Goal: Contribute content: Contribute content

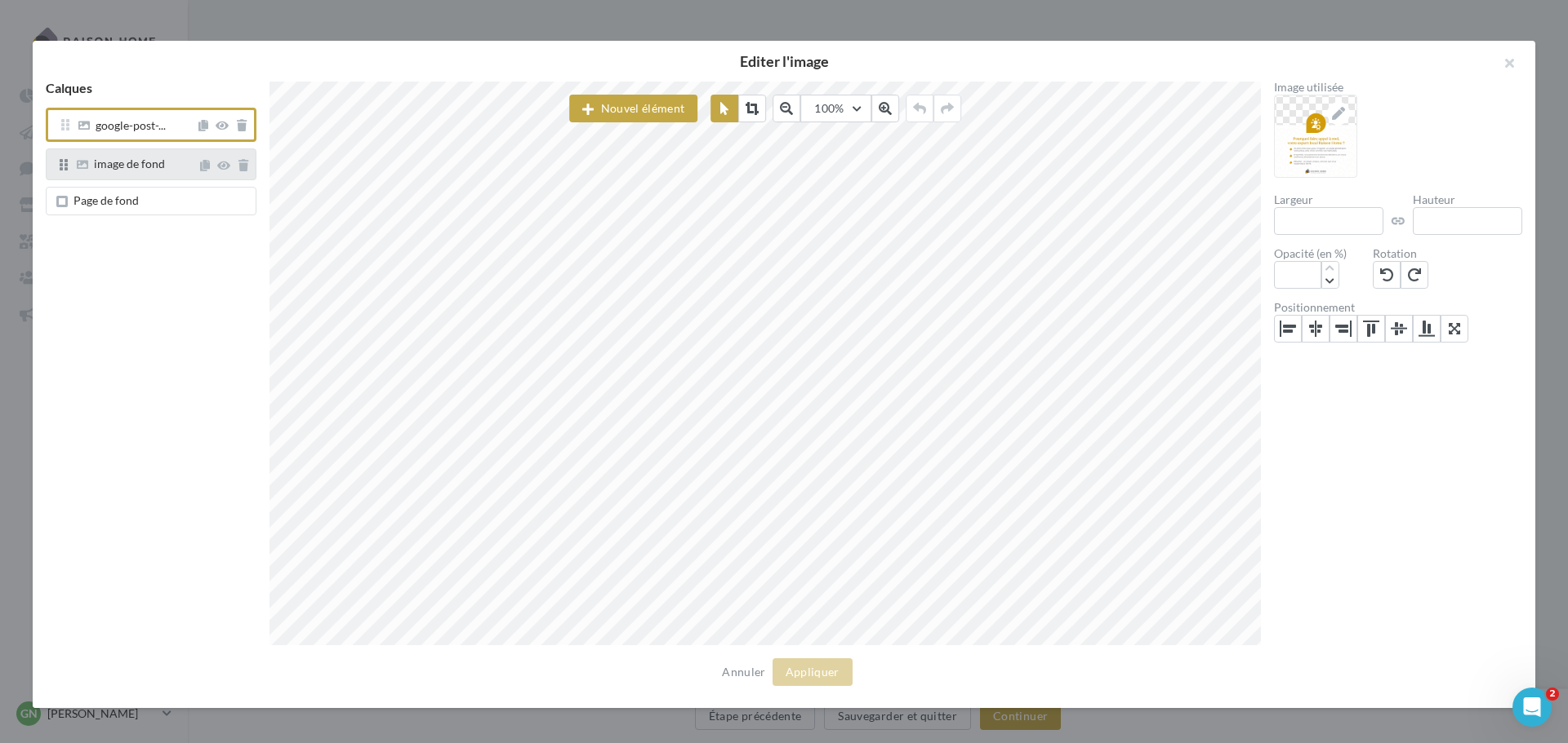
click at [131, 167] on span "image de fond" at bounding box center [129, 163] width 71 height 14
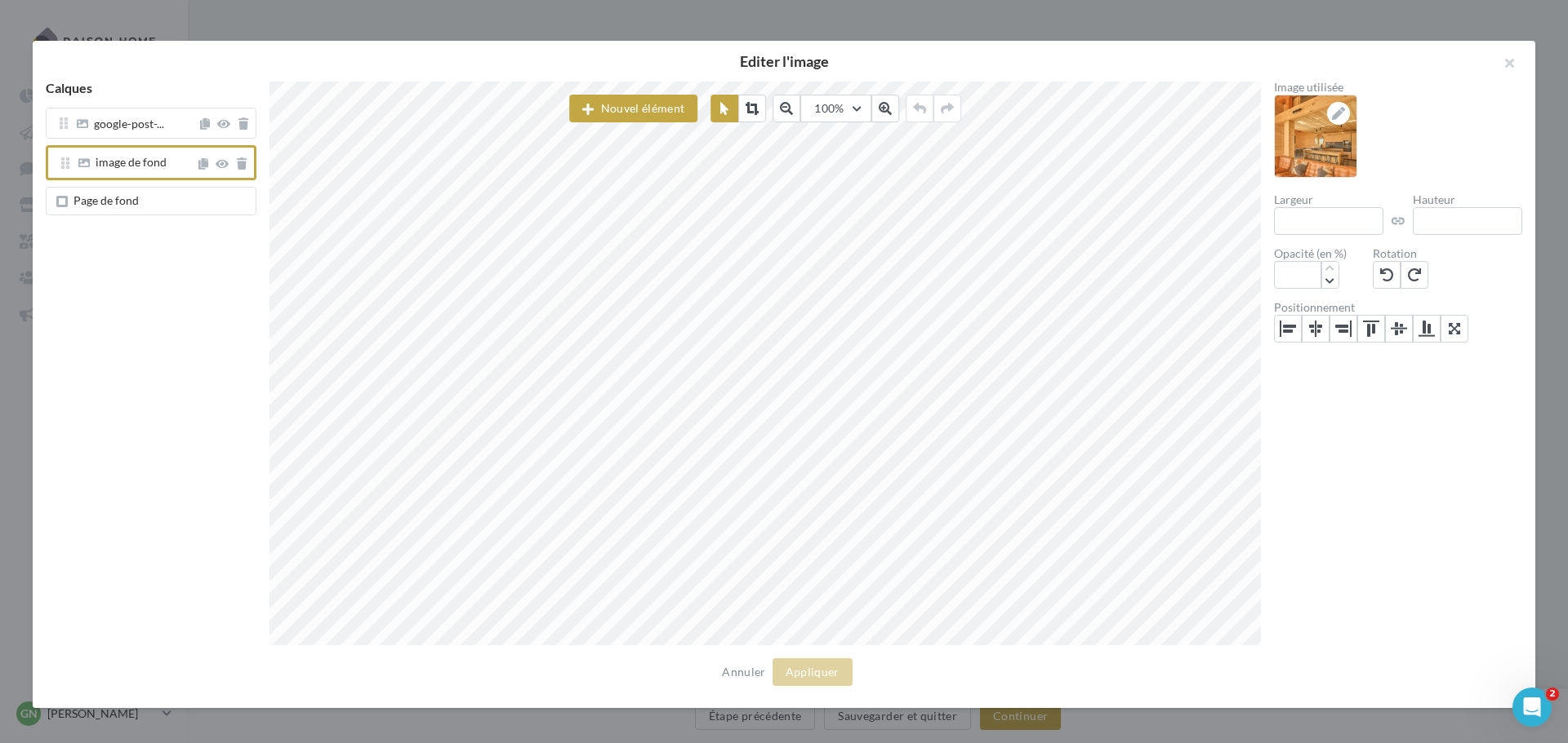
click at [115, 206] on span "Page de fond" at bounding box center [106, 200] width 65 height 14
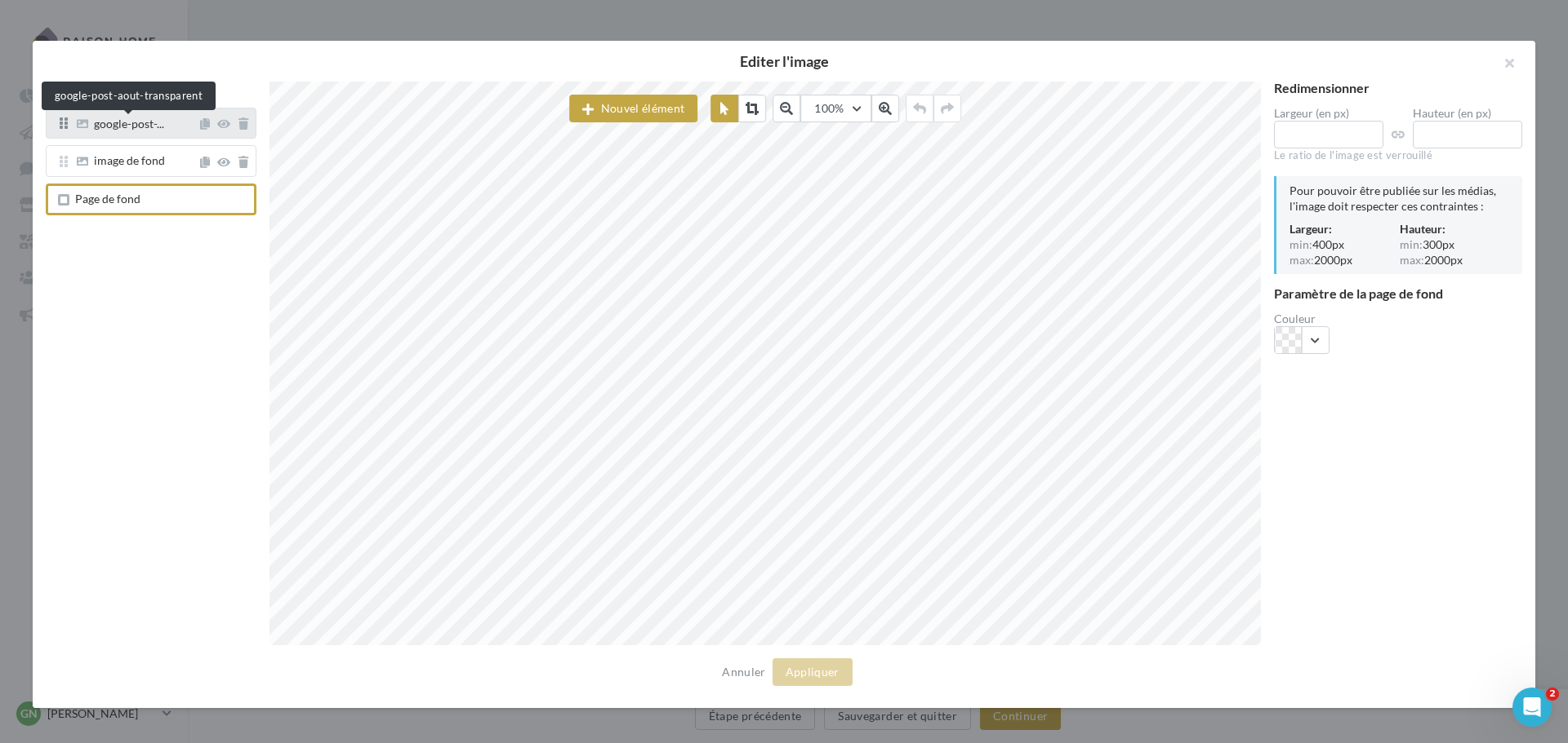
click at [130, 127] on span "google-post-..." at bounding box center [129, 125] width 71 height 14
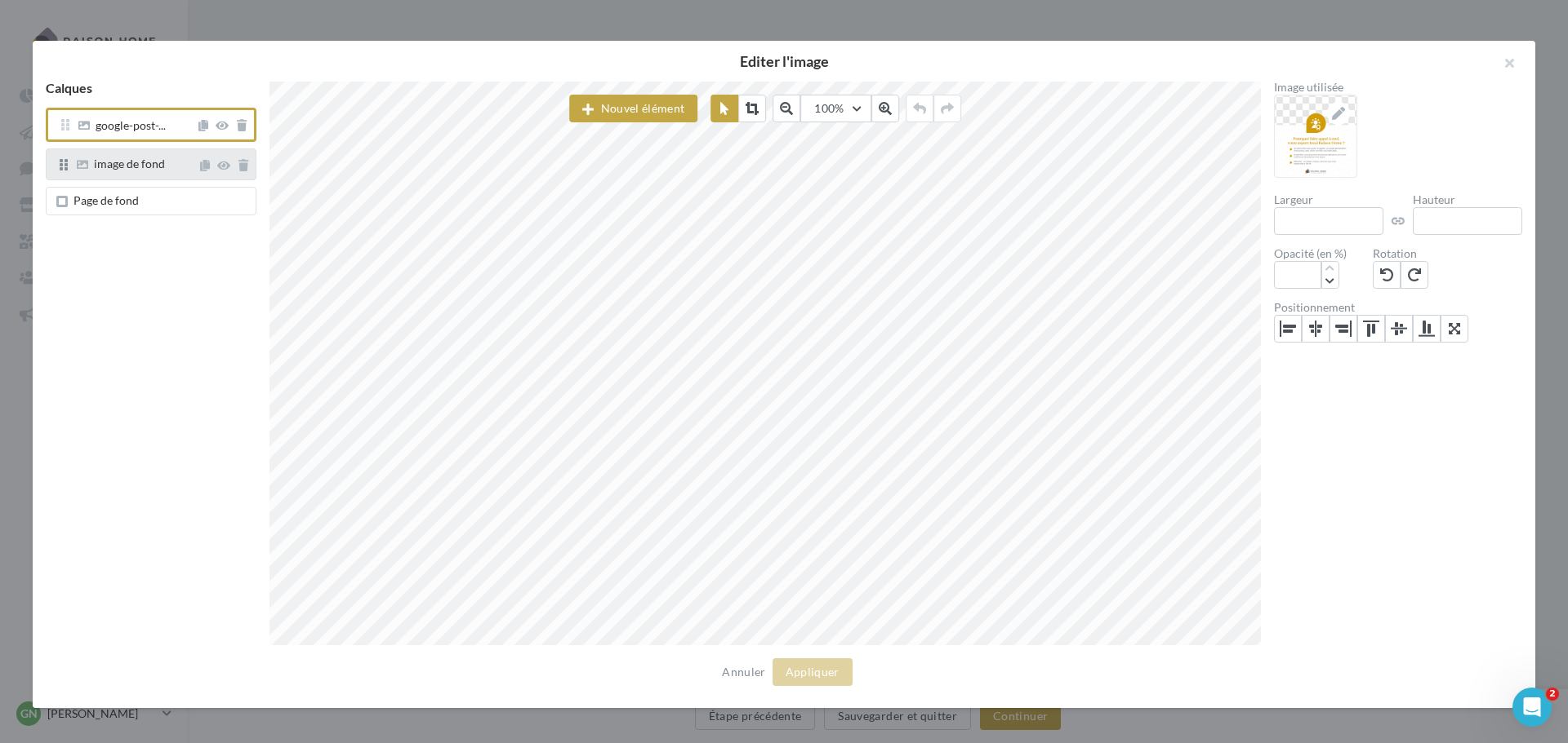
click at [159, 167] on span "image de fond" at bounding box center [129, 163] width 71 height 14
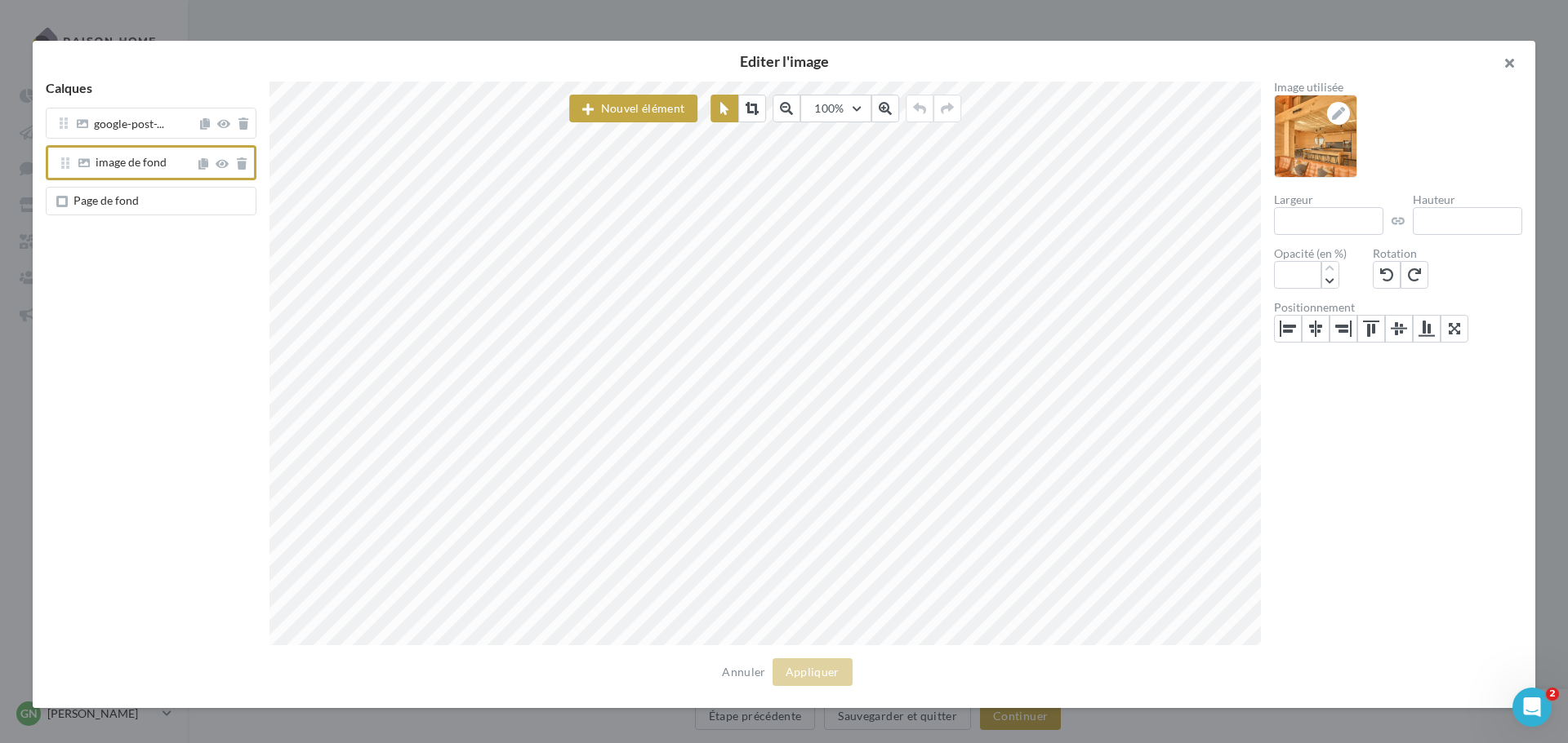
click at [1513, 62] on button "button" at bounding box center [1502, 65] width 65 height 49
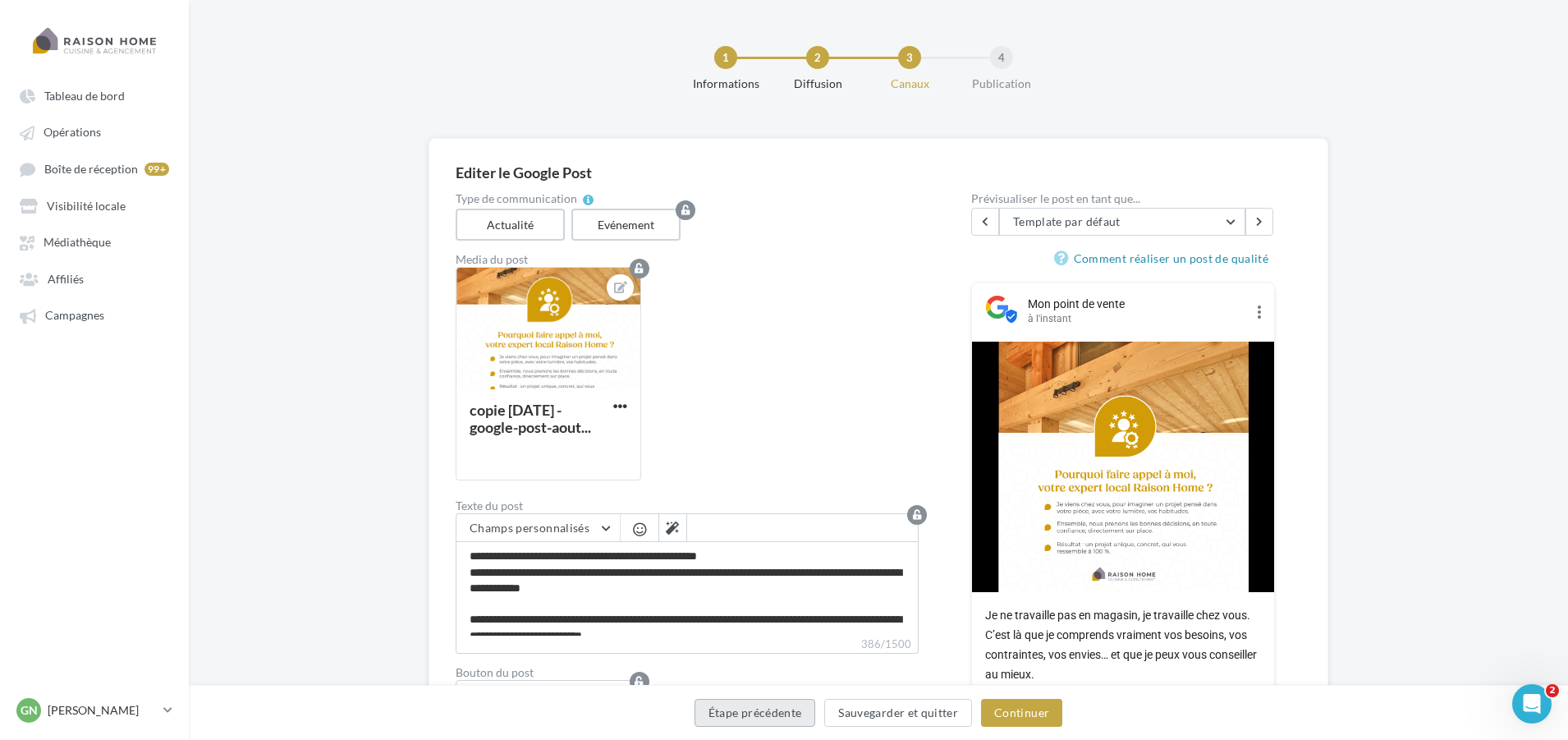
click at [786, 718] on button "Étape précédente" at bounding box center [755, 712] width 122 height 28
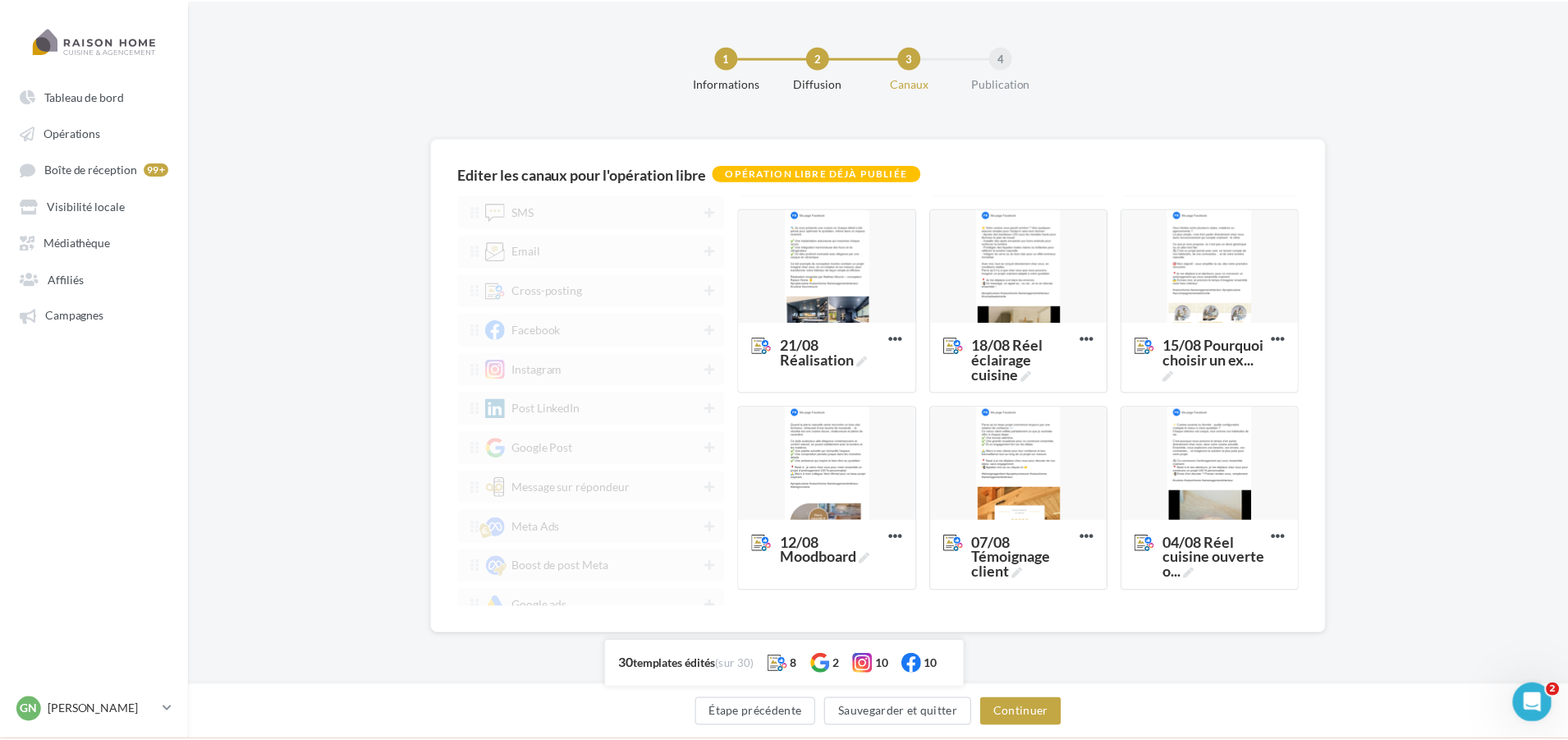
scroll to position [1573, 0]
click at [1017, 464] on div at bounding box center [1024, 463] width 178 height 115
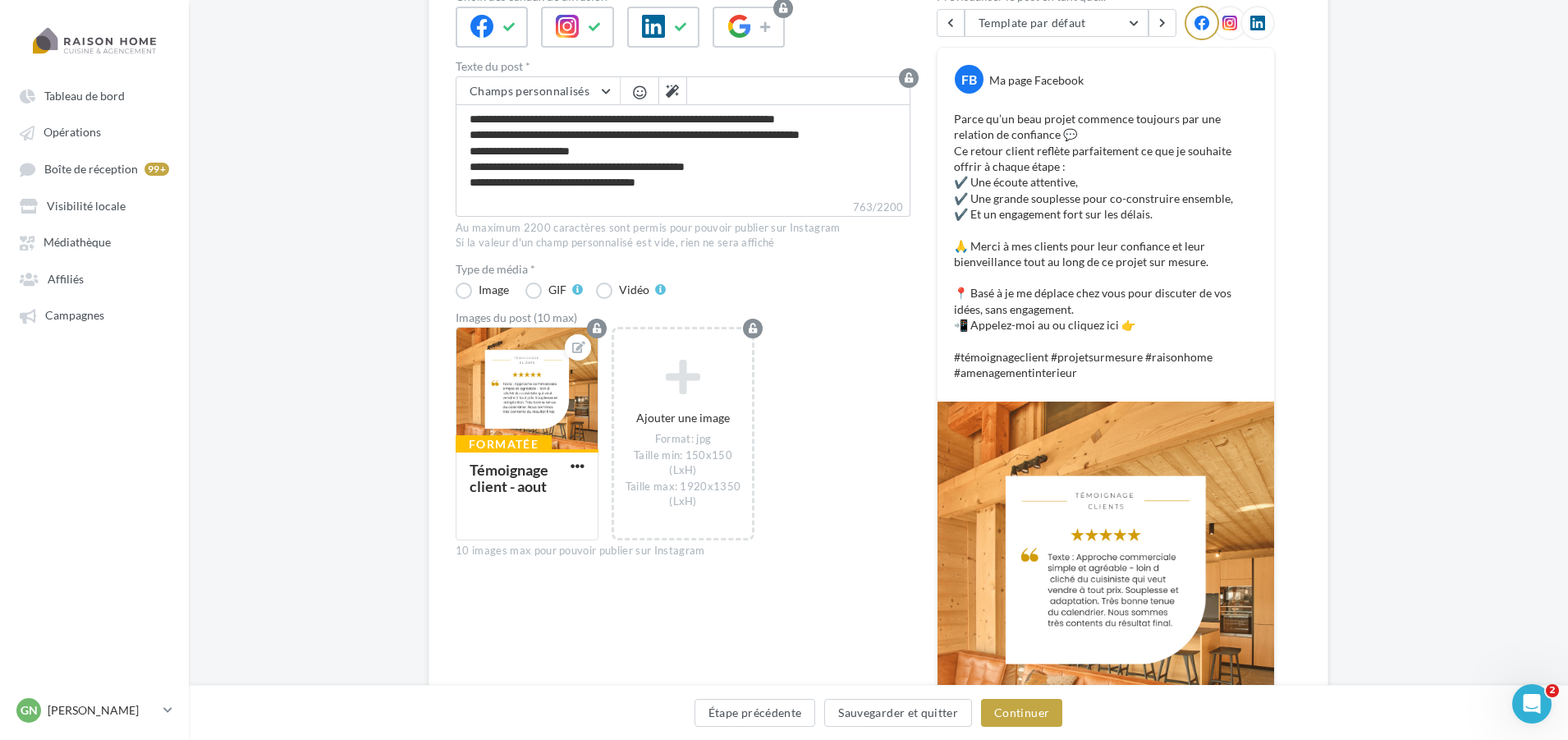
scroll to position [164, 0]
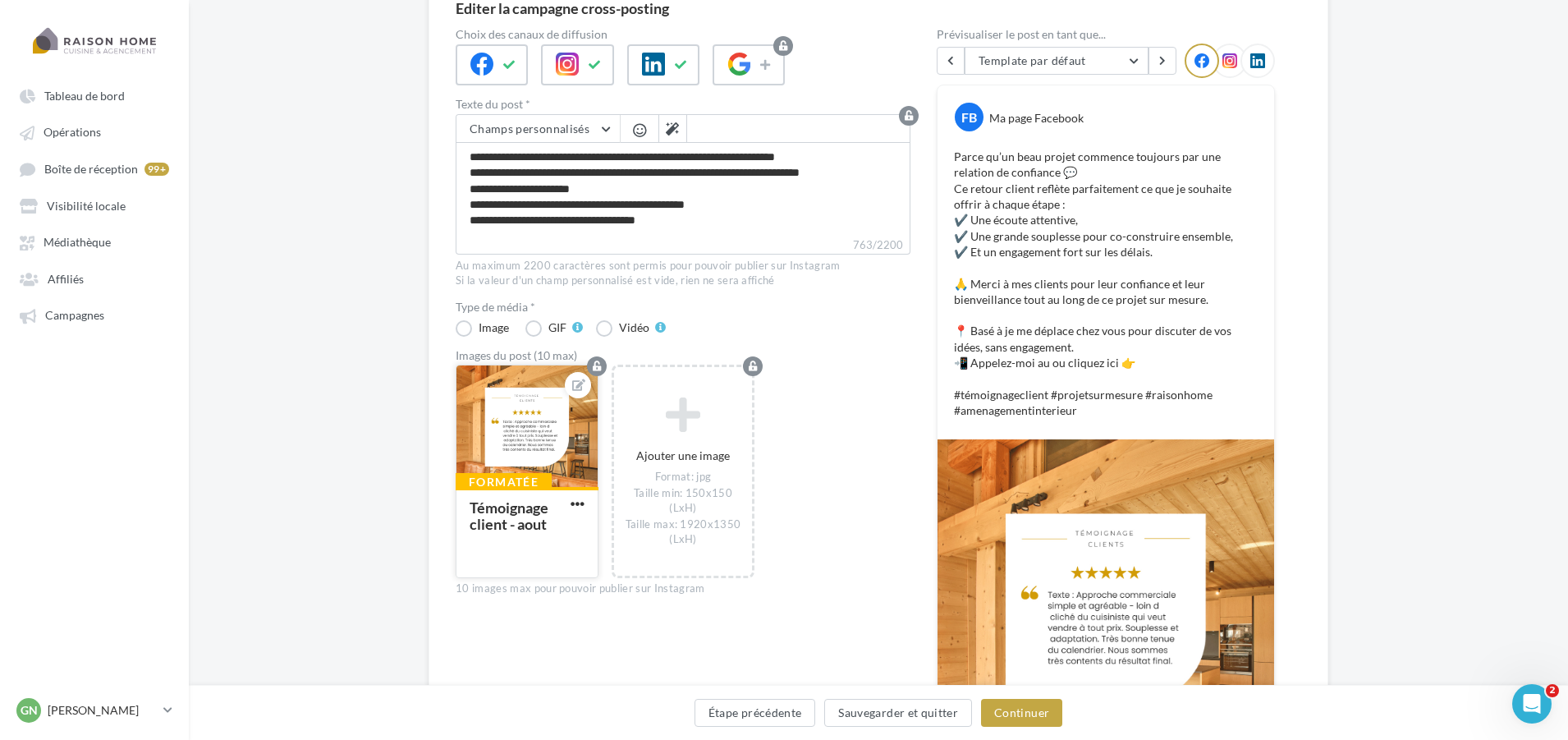
click at [584, 505] on button "button" at bounding box center [577, 505] width 20 height 15
click at [637, 587] on button "Ouvrir l'éditeur d'image" at bounding box center [653, 578] width 174 height 42
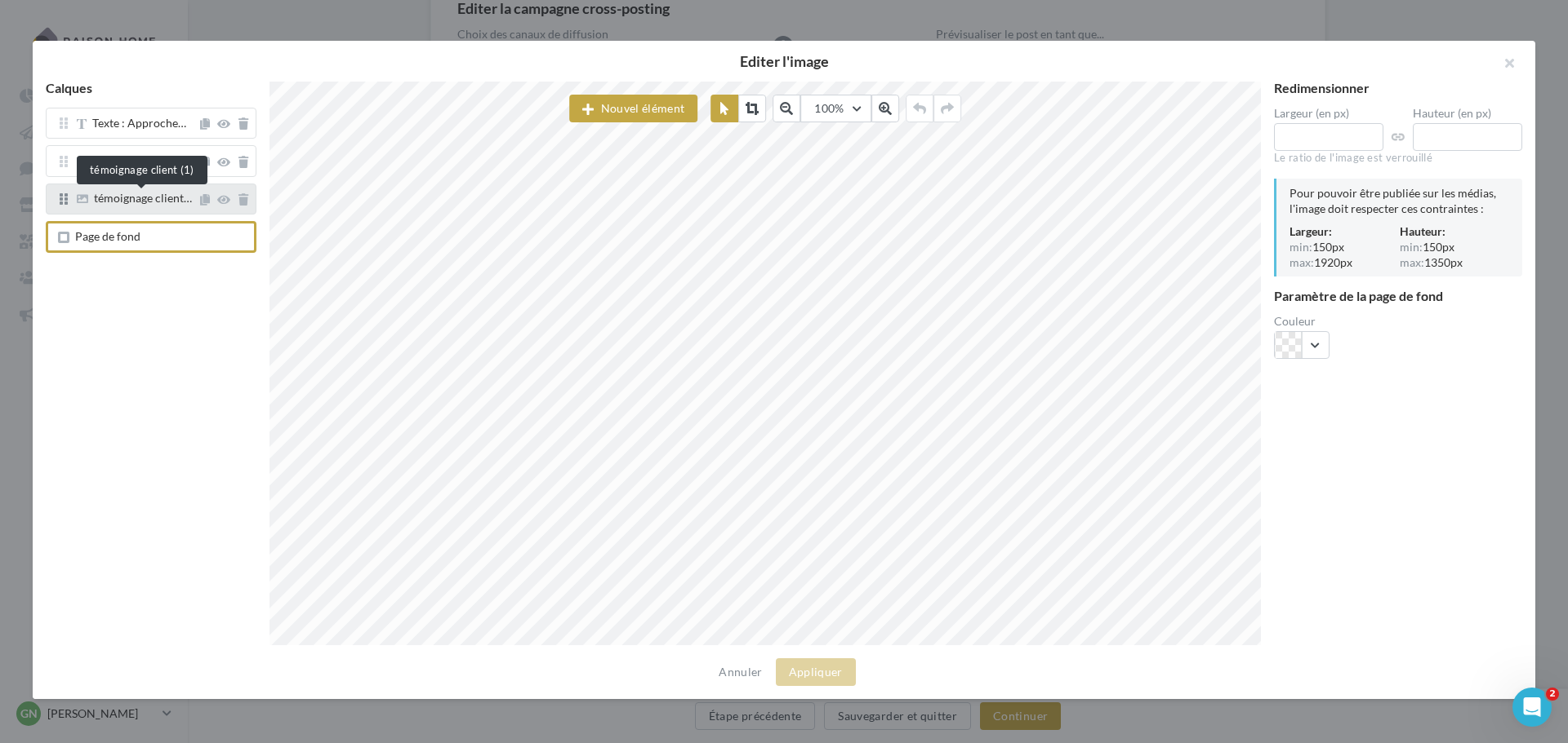
click at [100, 202] on span "témoignage client…" at bounding box center [142, 197] width 98 height 14
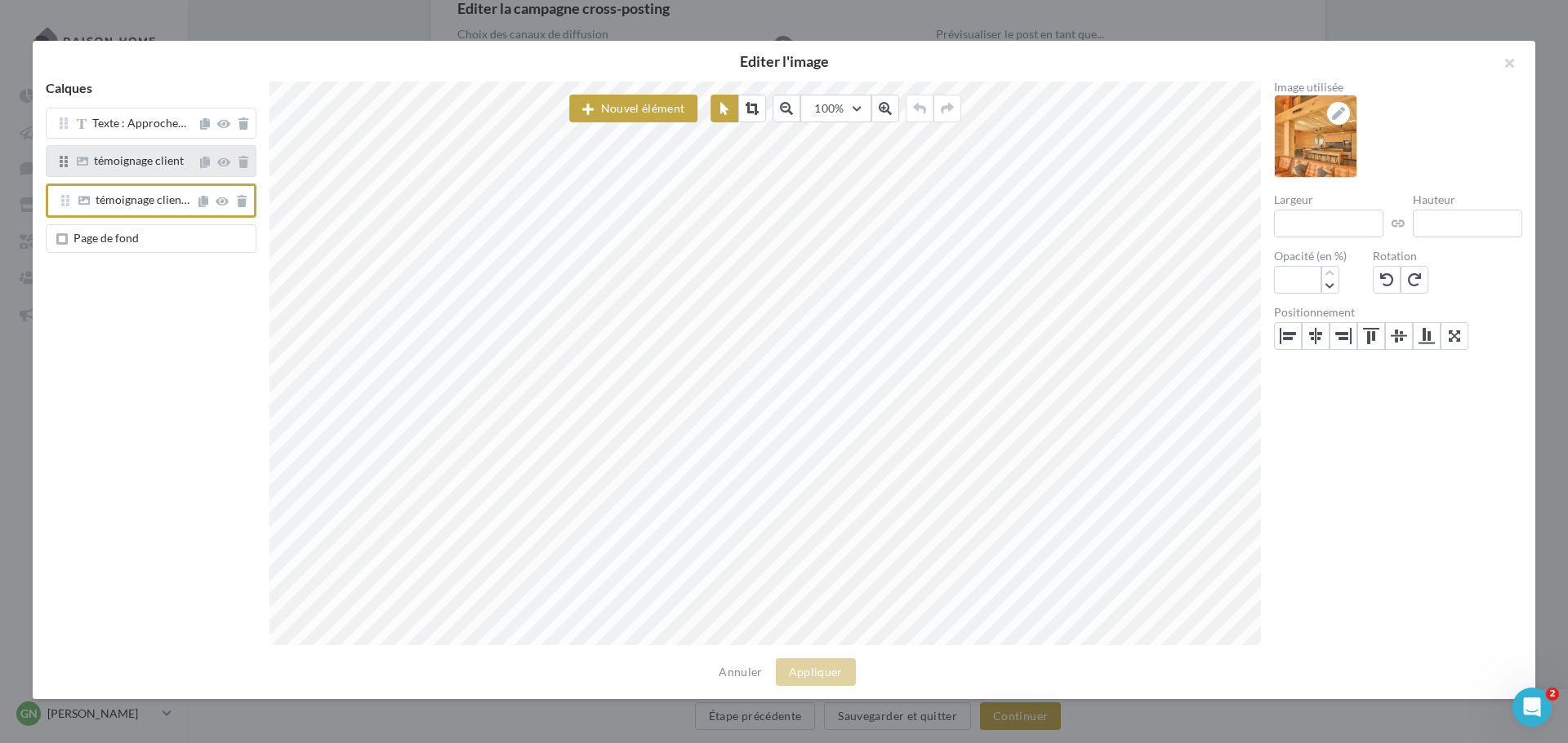
click at [118, 169] on div "témoignage client" at bounding box center [138, 162] width 90 height 14
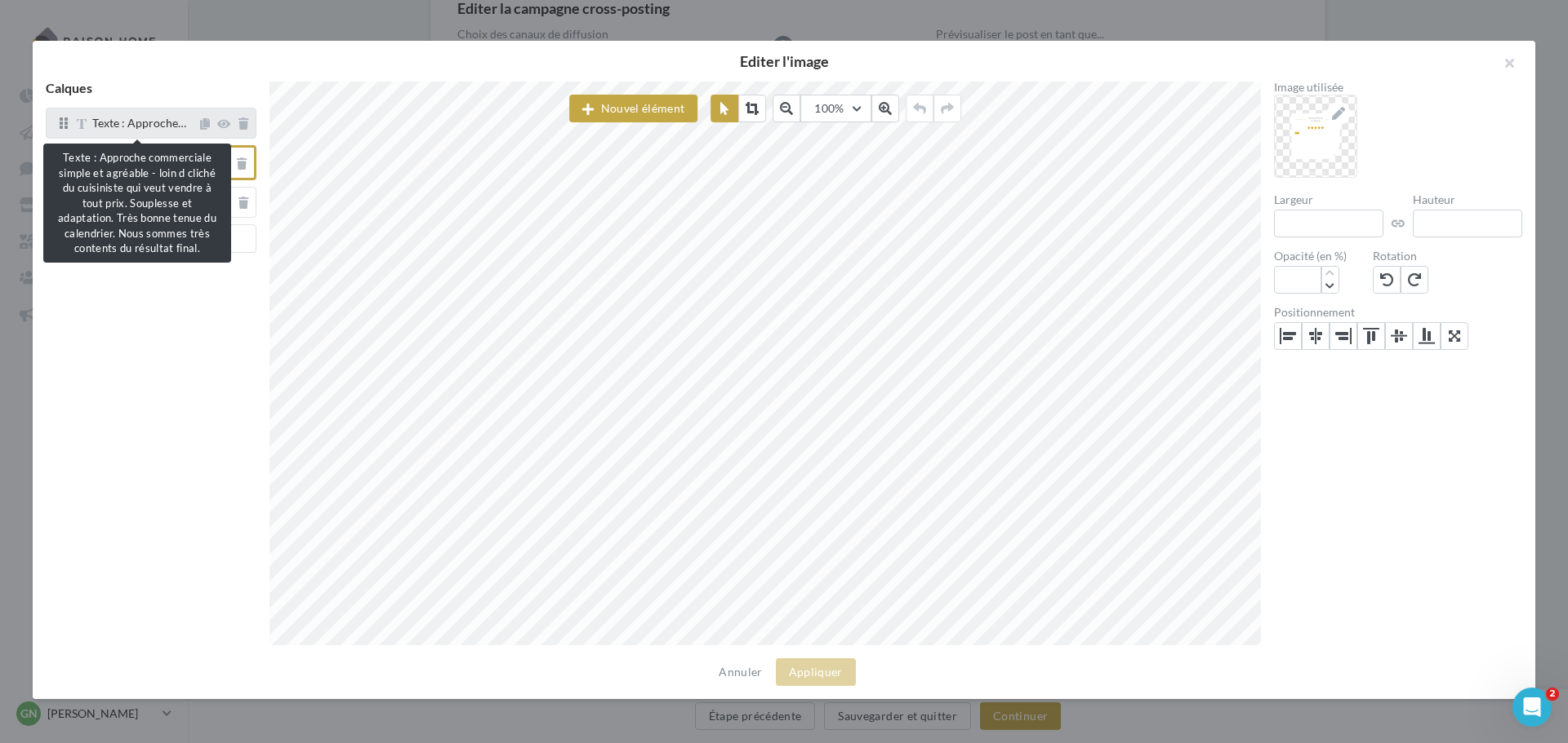
click at [147, 126] on span "Texte : Approche…" at bounding box center [139, 122] width 94 height 14
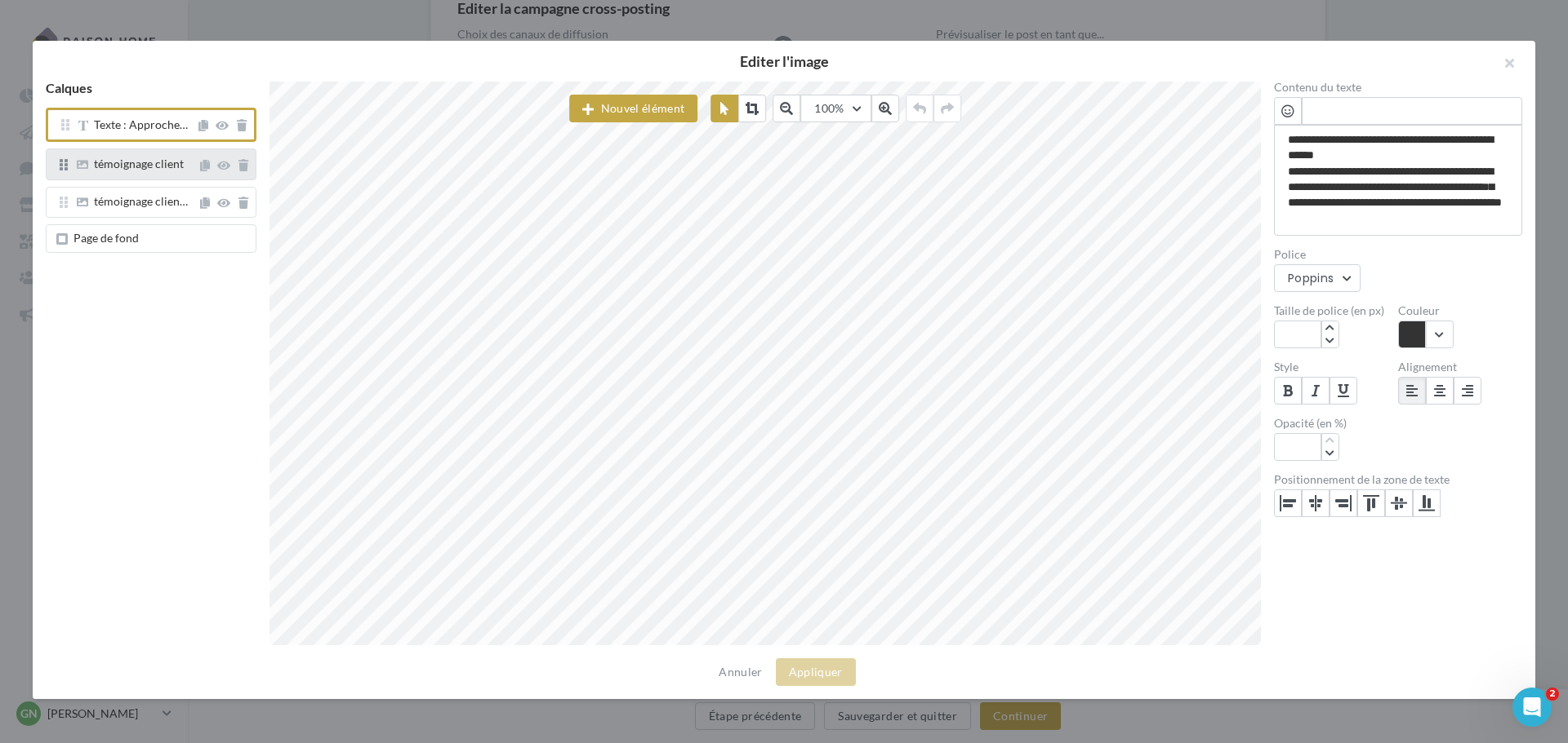
click at [142, 175] on div "témoignage client" at bounding box center [138, 166] width 90 height 16
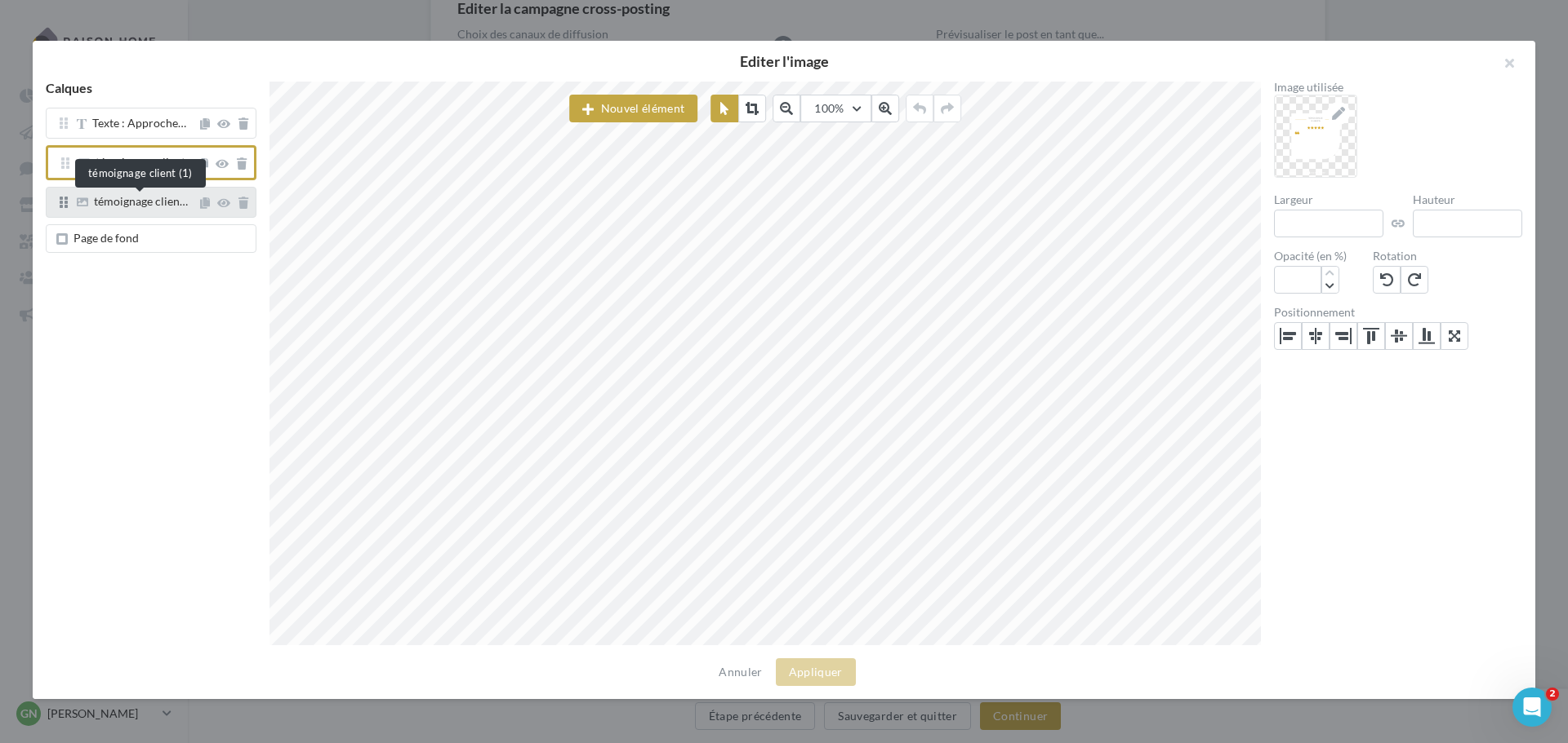
click at [140, 206] on span "témoignage clien…" at bounding box center [140, 201] width 94 height 14
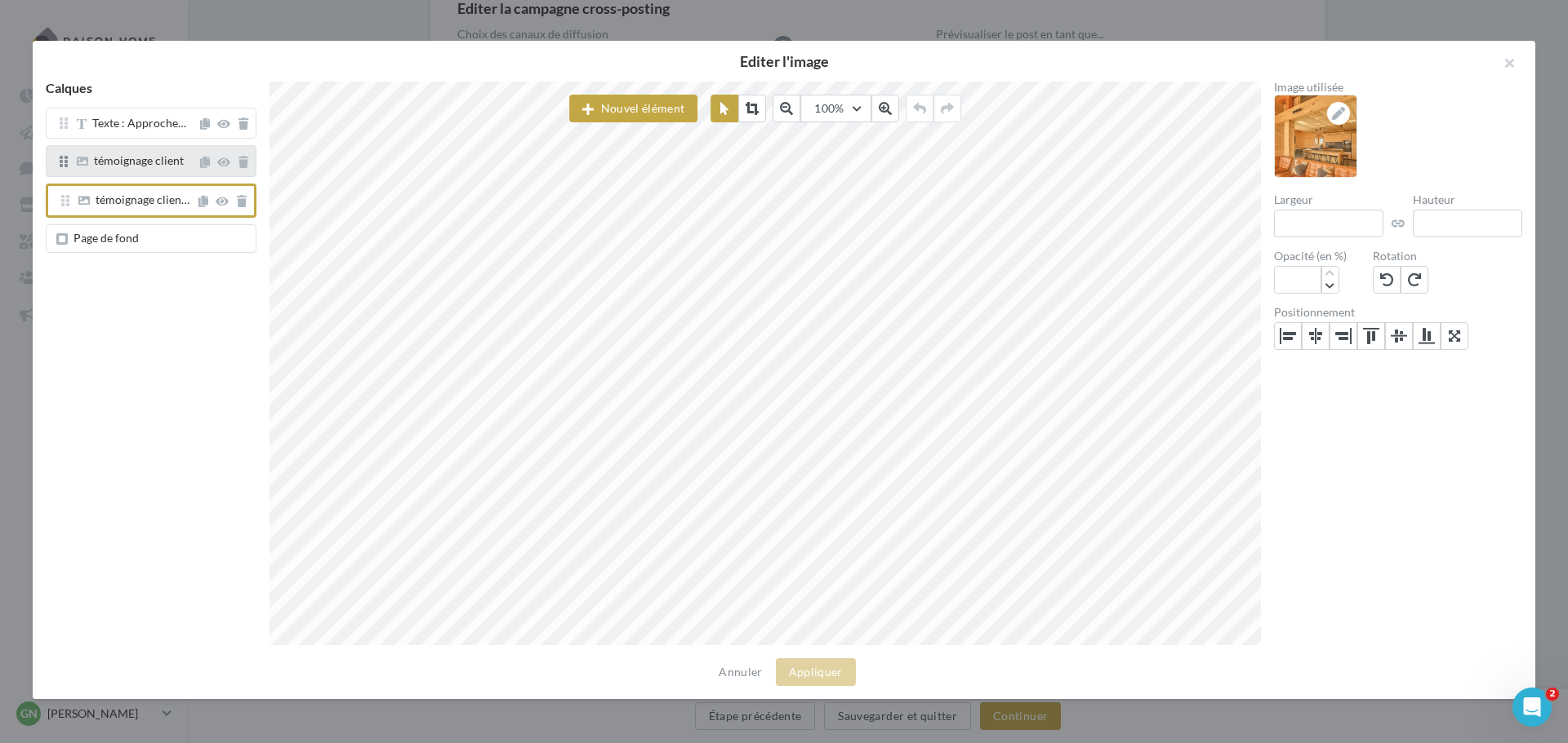
click at [137, 158] on span "témoignage client" at bounding box center [138, 160] width 90 height 14
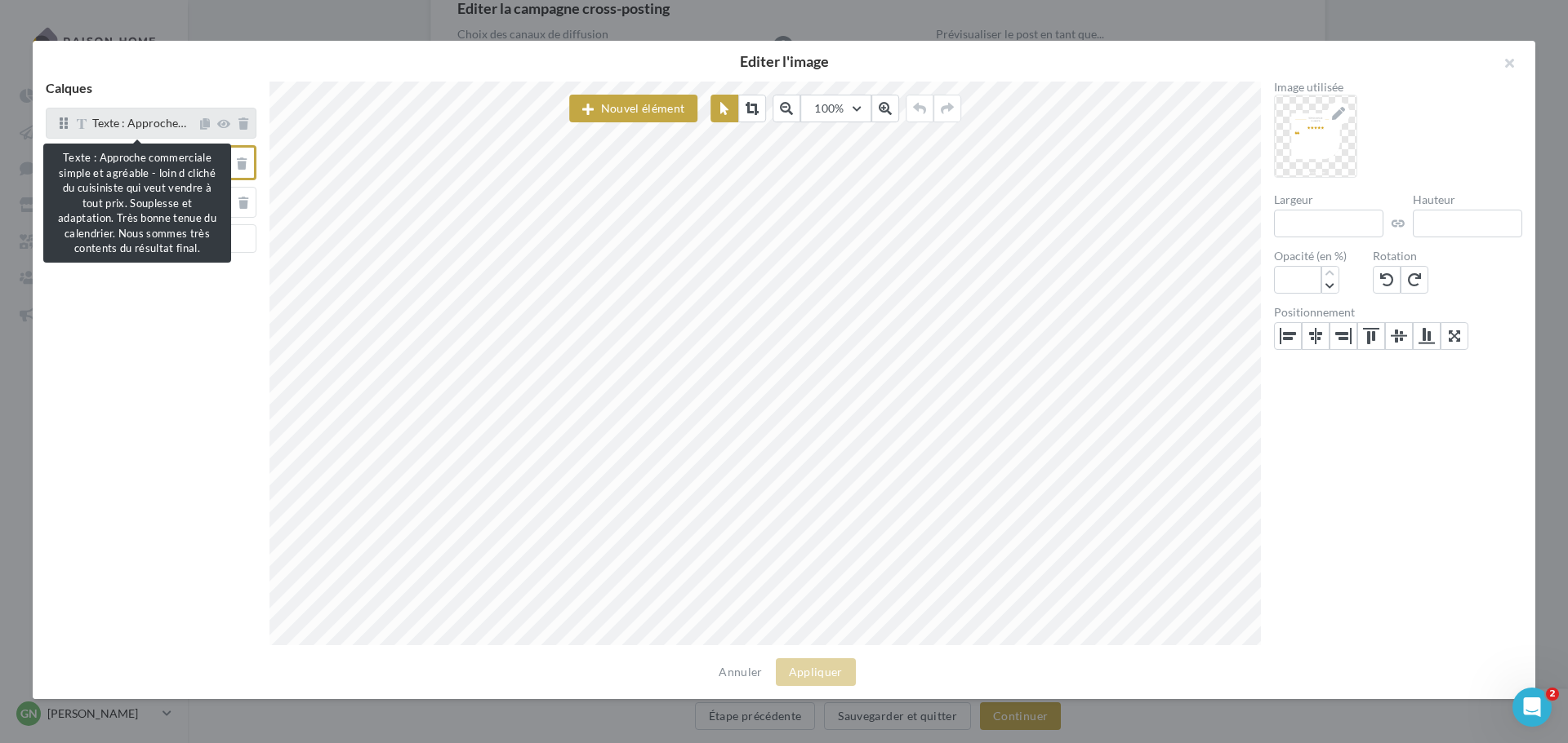
click at [152, 126] on span "Texte : Approche…" at bounding box center [139, 122] width 94 height 14
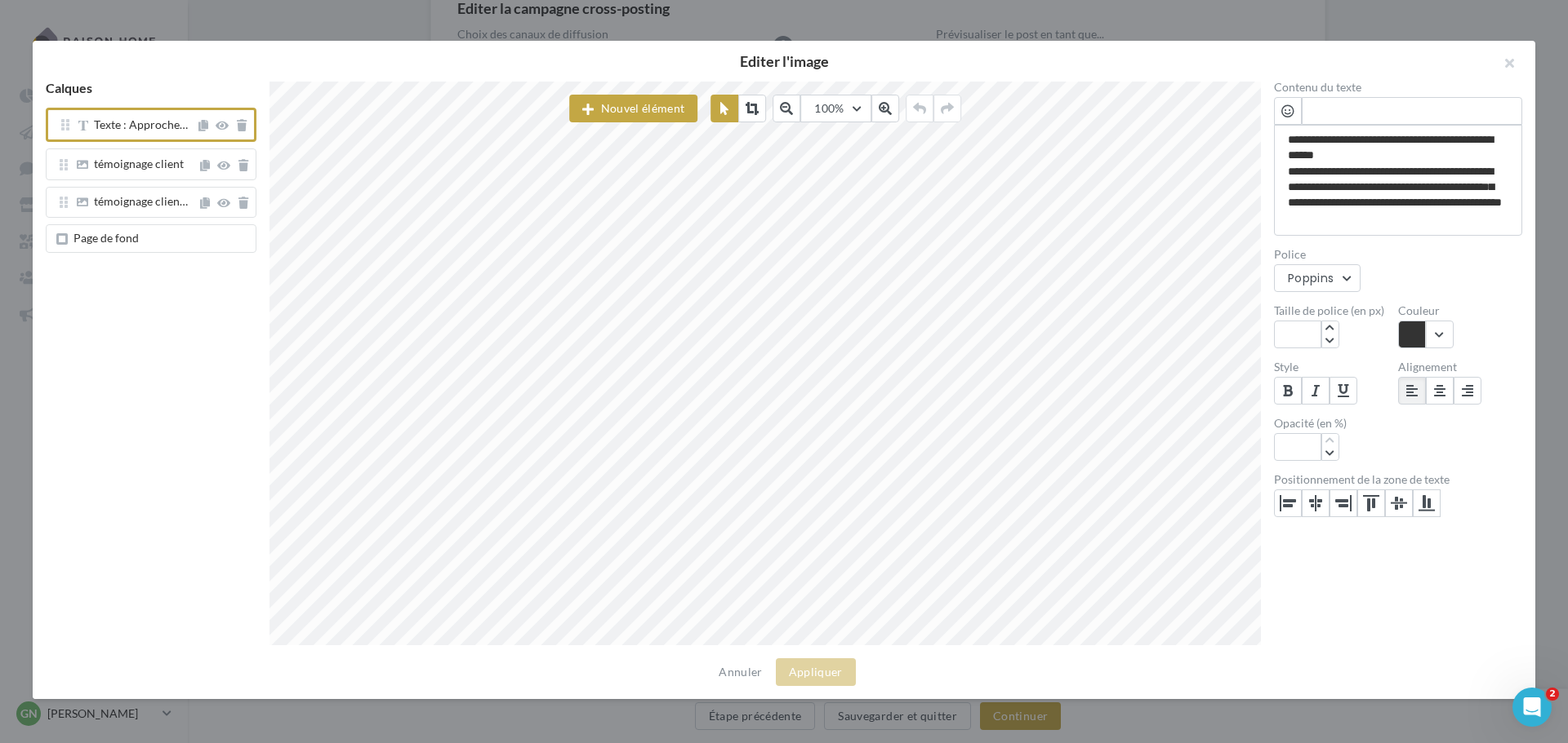
click at [138, 184] on div "témoignage client" at bounding box center [151, 167] width 211 height 37
click at [140, 159] on span "témoignage client" at bounding box center [138, 163] width 90 height 14
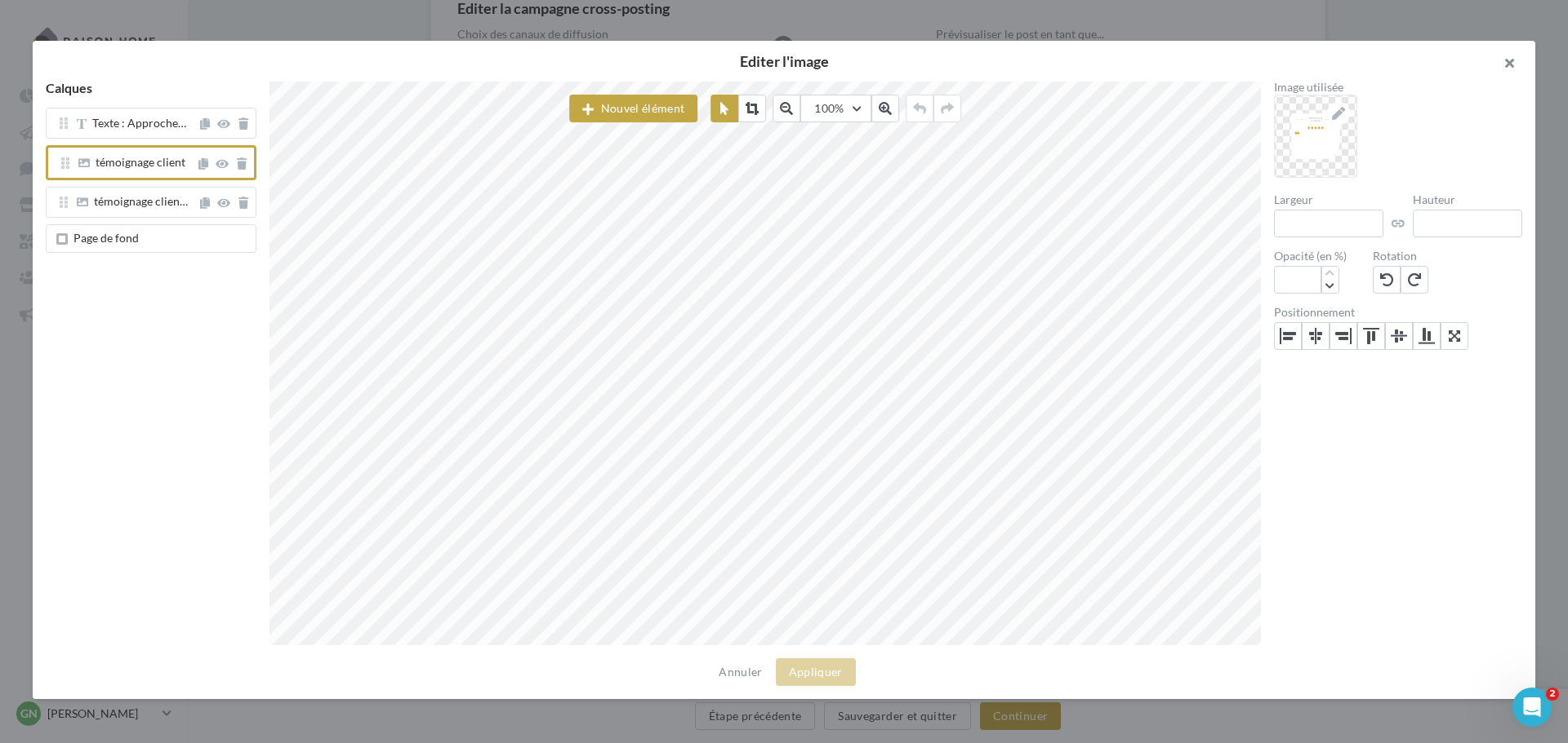
click at [1508, 65] on button "button" at bounding box center [1502, 65] width 65 height 49
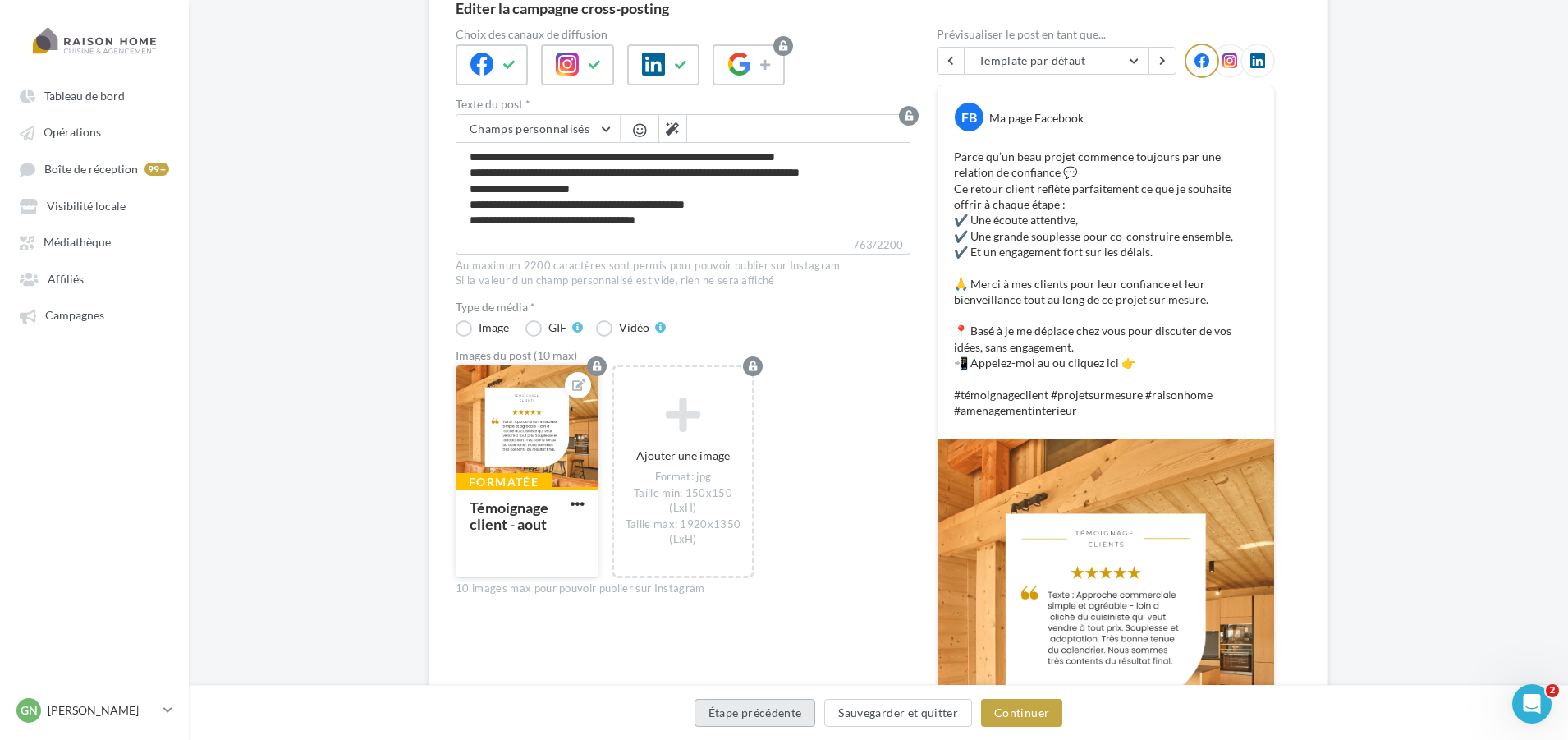
click at [739, 706] on button "Étape précédente" at bounding box center [755, 712] width 122 height 28
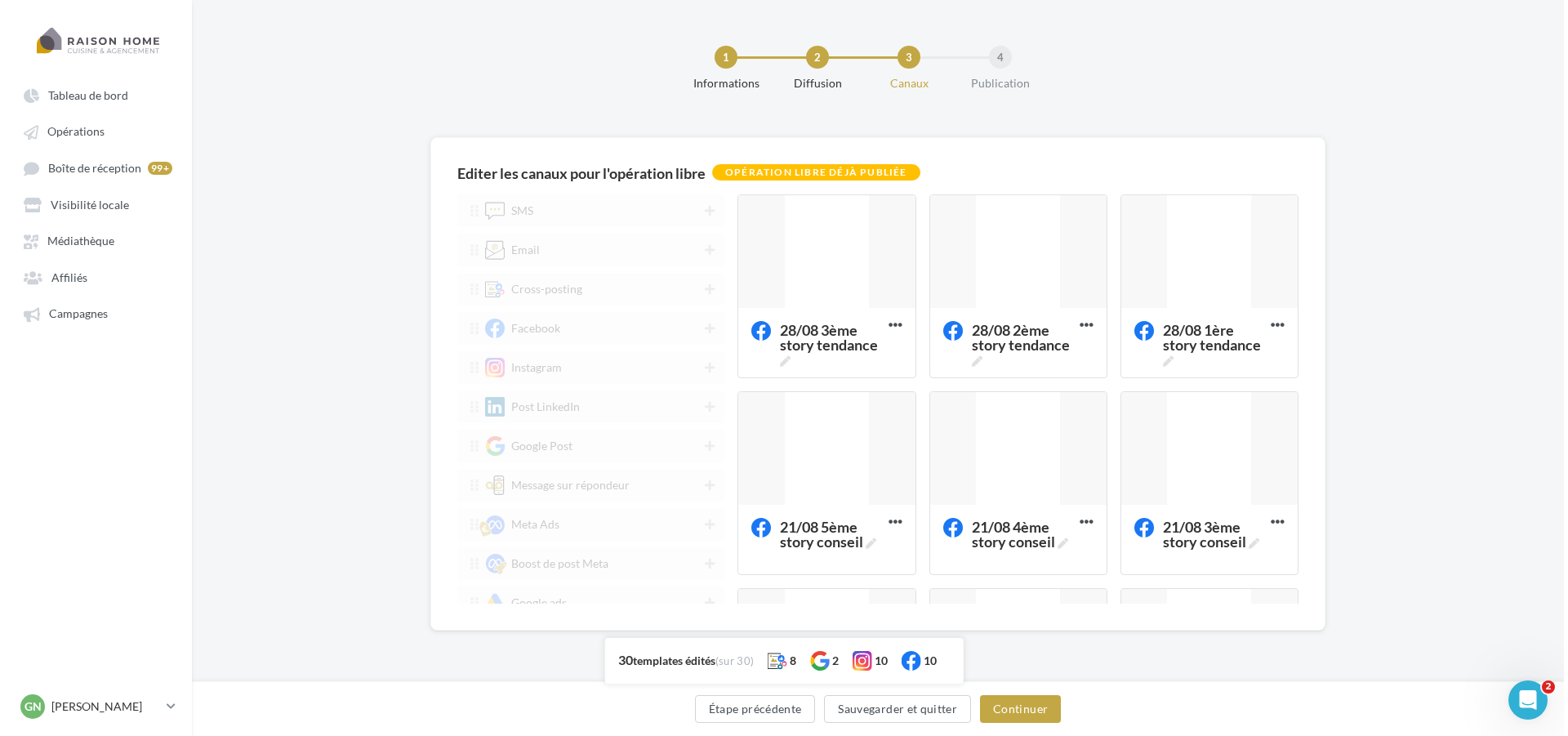
scroll to position [0, 0]
click at [756, 716] on button "Étape précédente" at bounding box center [755, 708] width 121 height 28
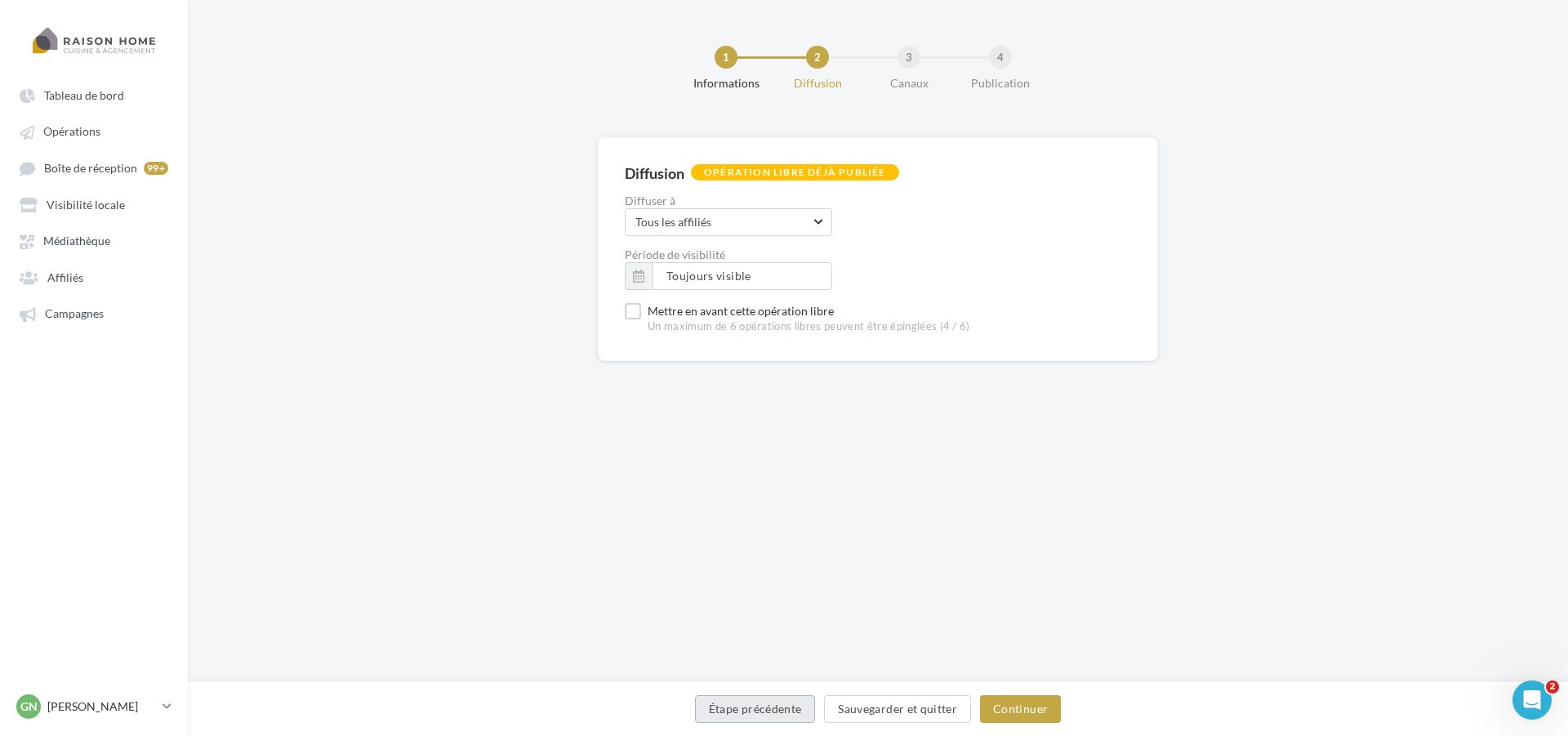
click at [767, 706] on button "Étape précédente" at bounding box center [755, 708] width 121 height 28
click at [792, 711] on button "Étape précédente" at bounding box center [755, 708] width 121 height 28
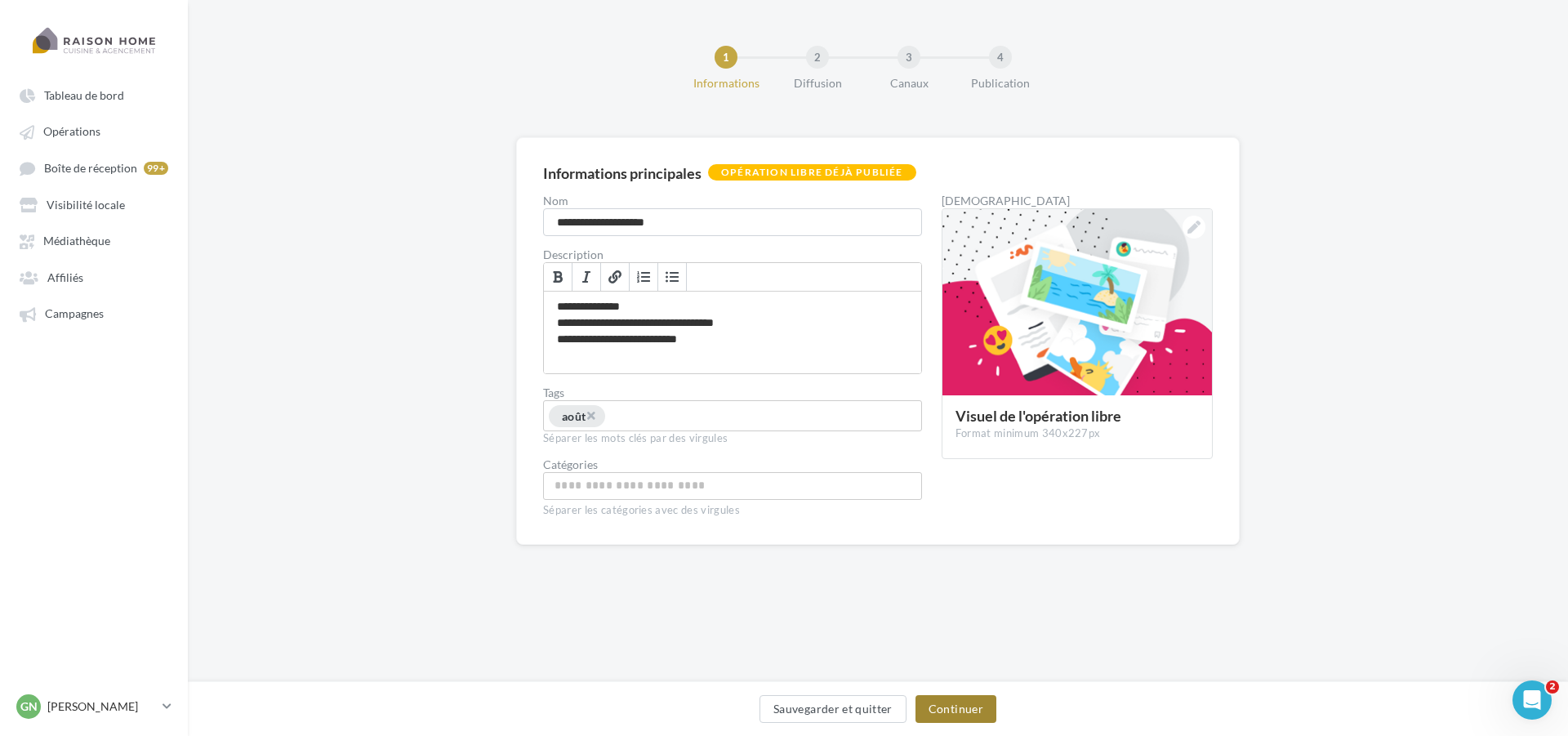
click at [930, 708] on button "Continuer" at bounding box center [955, 708] width 81 height 28
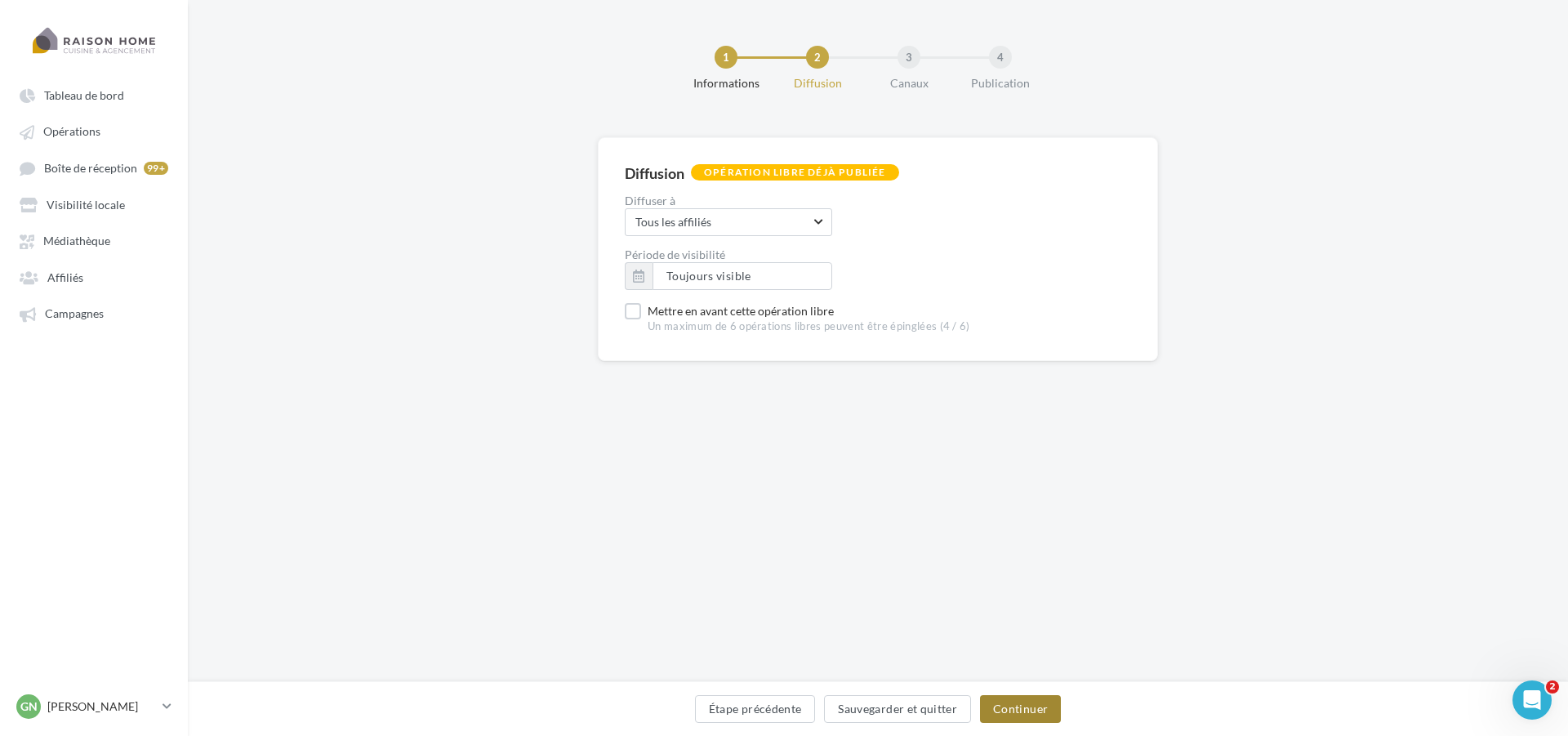
click at [993, 702] on button "Continuer" at bounding box center [1020, 708] width 81 height 28
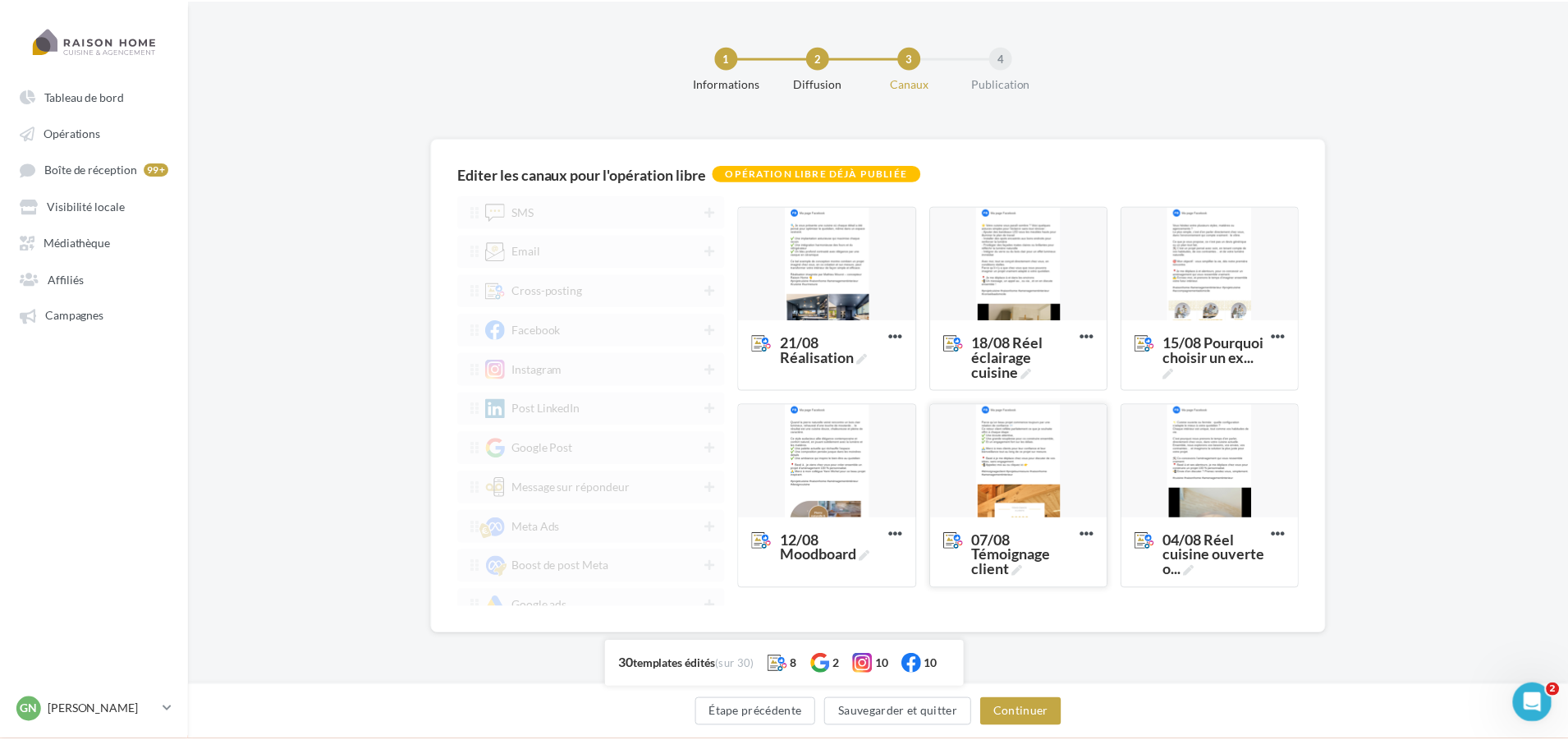
scroll to position [1491, 0]
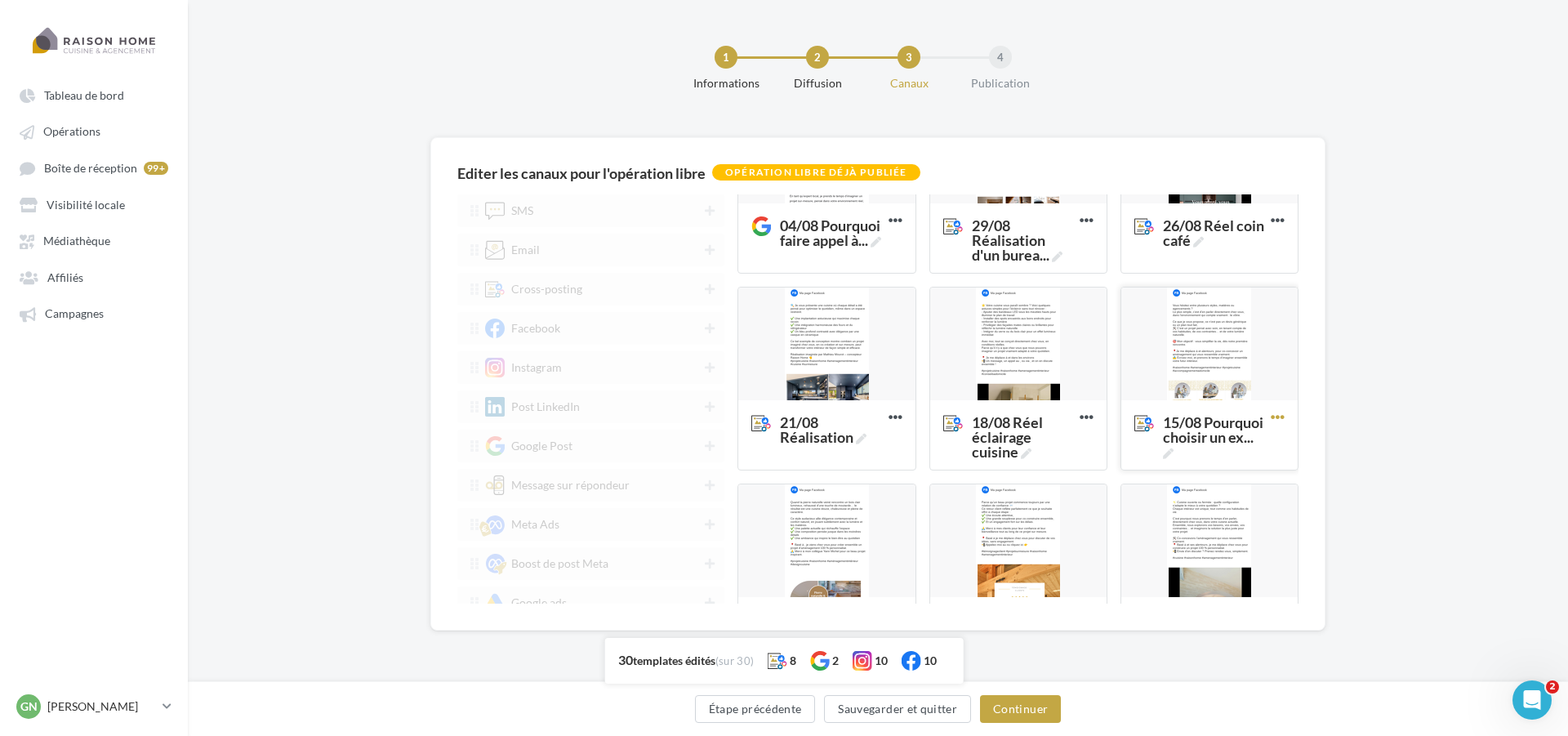
click at [1271, 419] on icon at bounding box center [1278, 417] width 40 height 40
click at [1183, 463] on button "Editer" at bounding box center [1205, 453] width 163 height 42
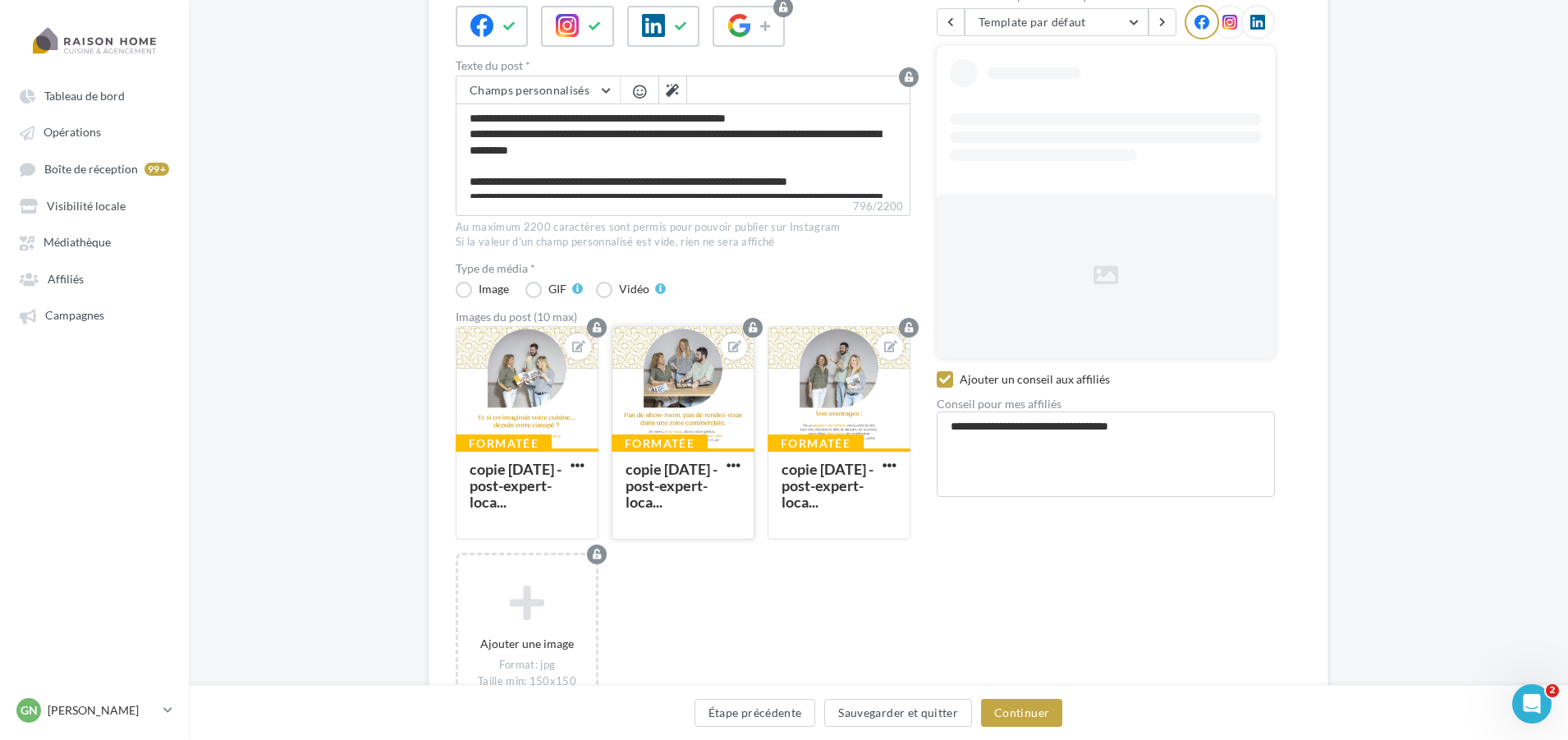
scroll to position [247, 0]
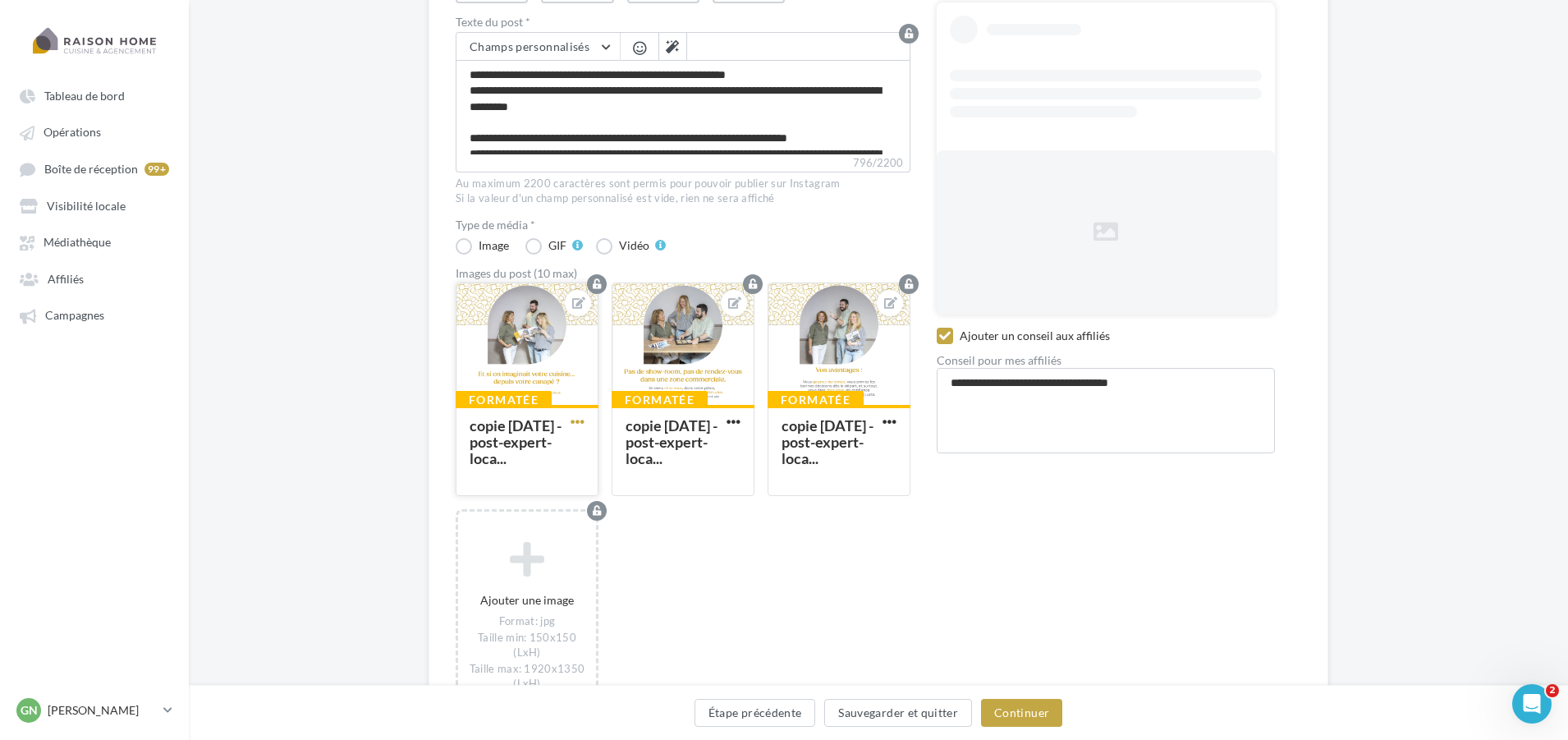
click at [577, 420] on span "button" at bounding box center [578, 421] width 14 height 14
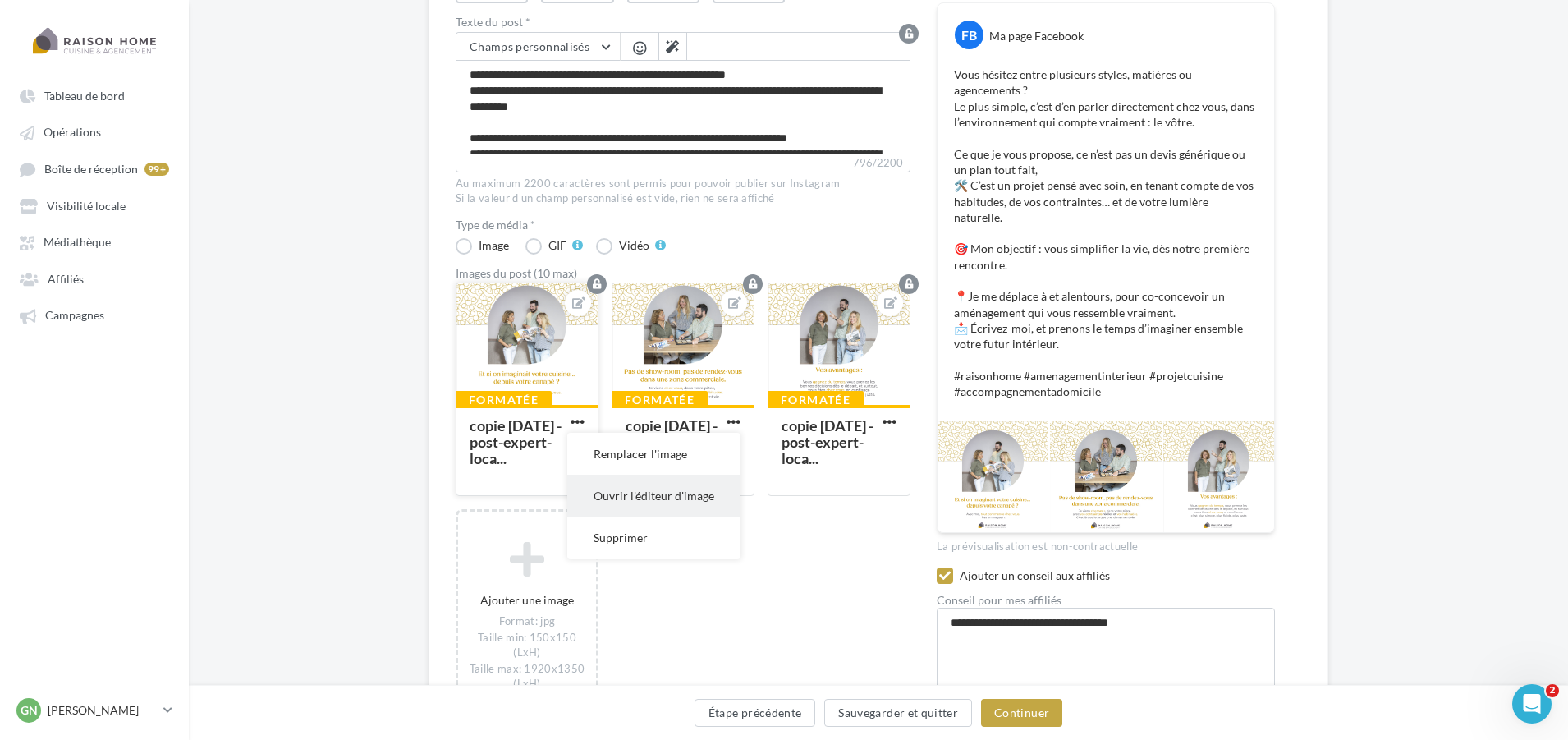
click at [630, 498] on button "Ouvrir l'éditeur d'image" at bounding box center [653, 496] width 174 height 42
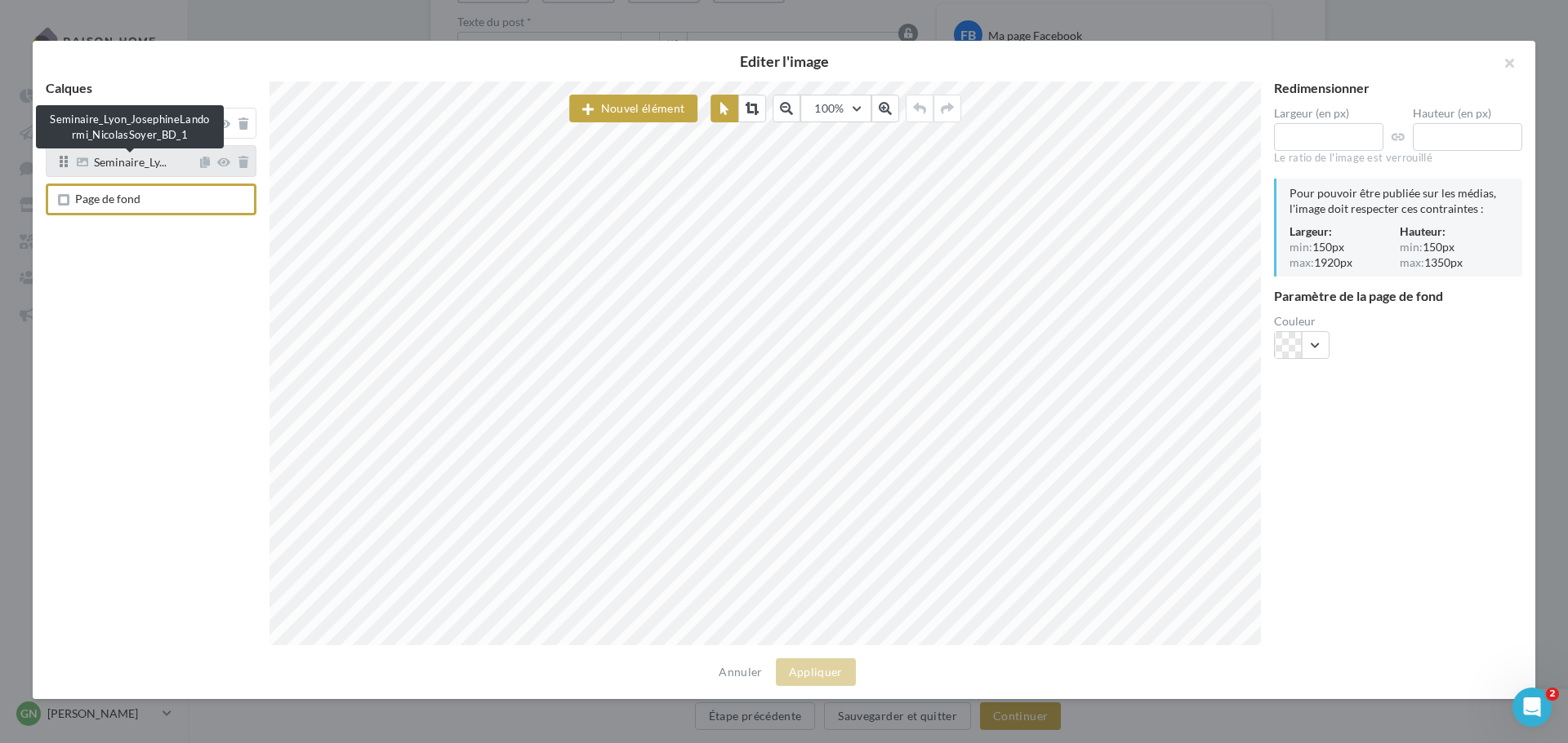
click at [122, 168] on span "Seminaire_Ly..." at bounding box center [130, 163] width 73 height 14
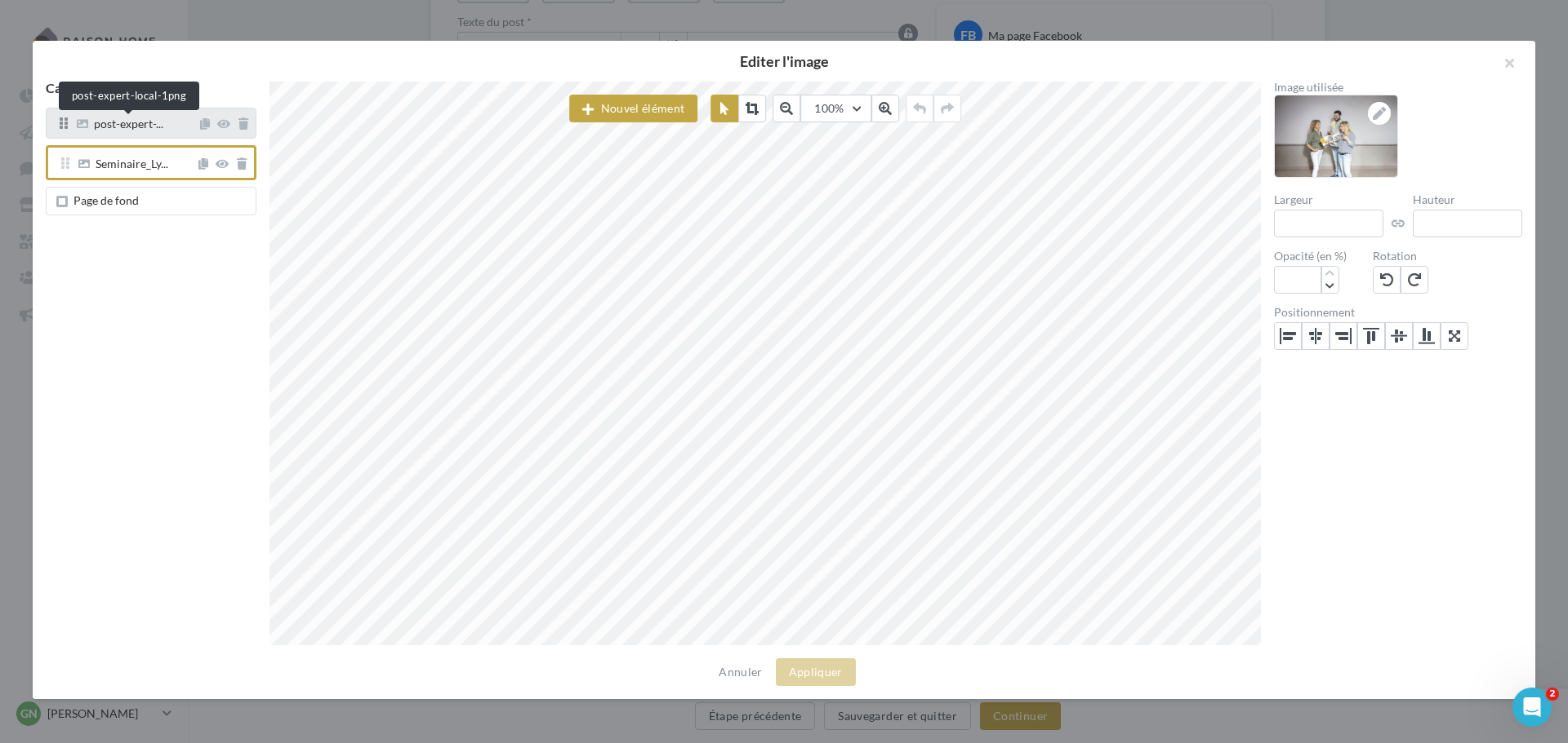
click at [114, 127] on span "post-expert-..." at bounding box center [128, 125] width 70 height 14
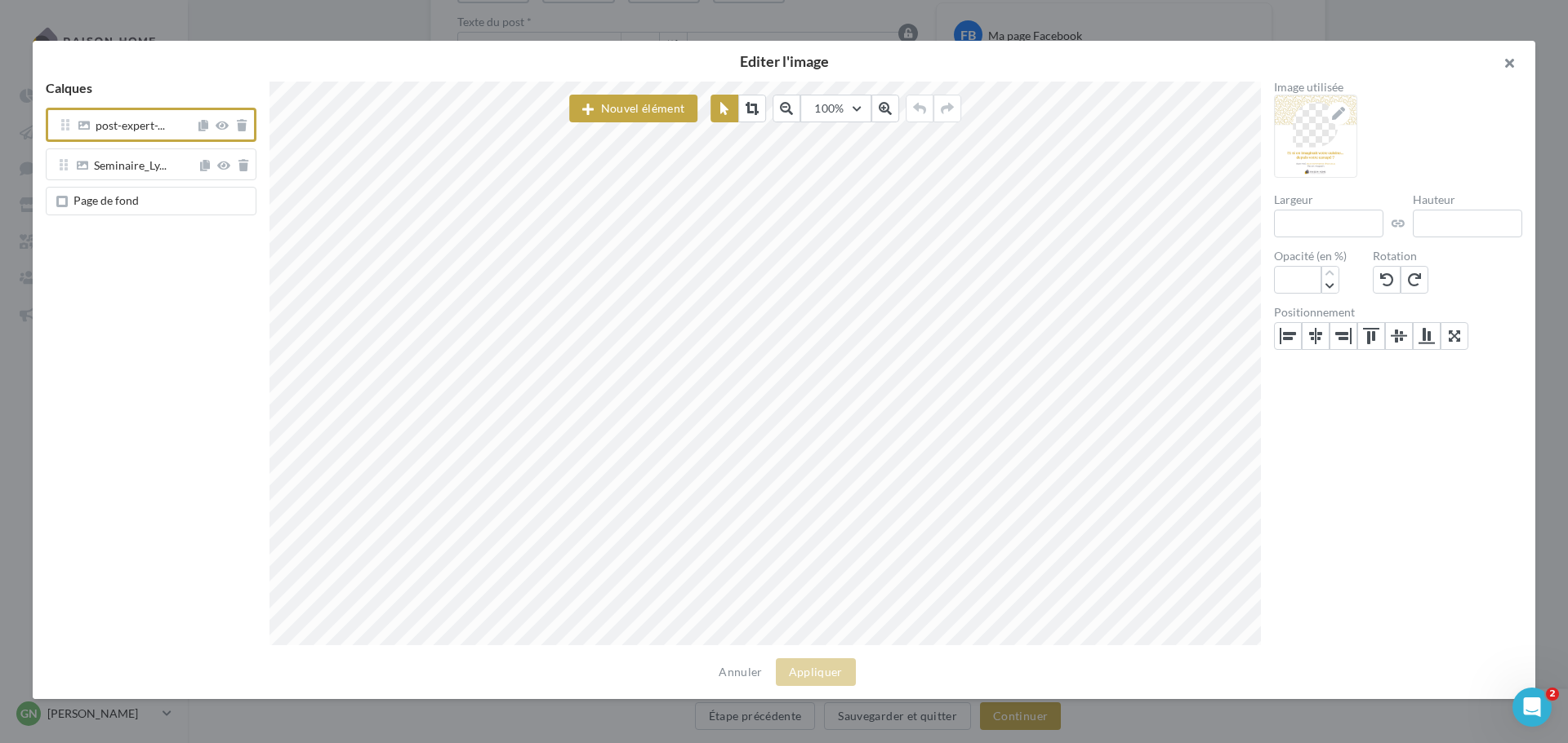
click at [1507, 65] on button "button" at bounding box center [1502, 65] width 65 height 49
